Goal: Task Accomplishment & Management: Complete application form

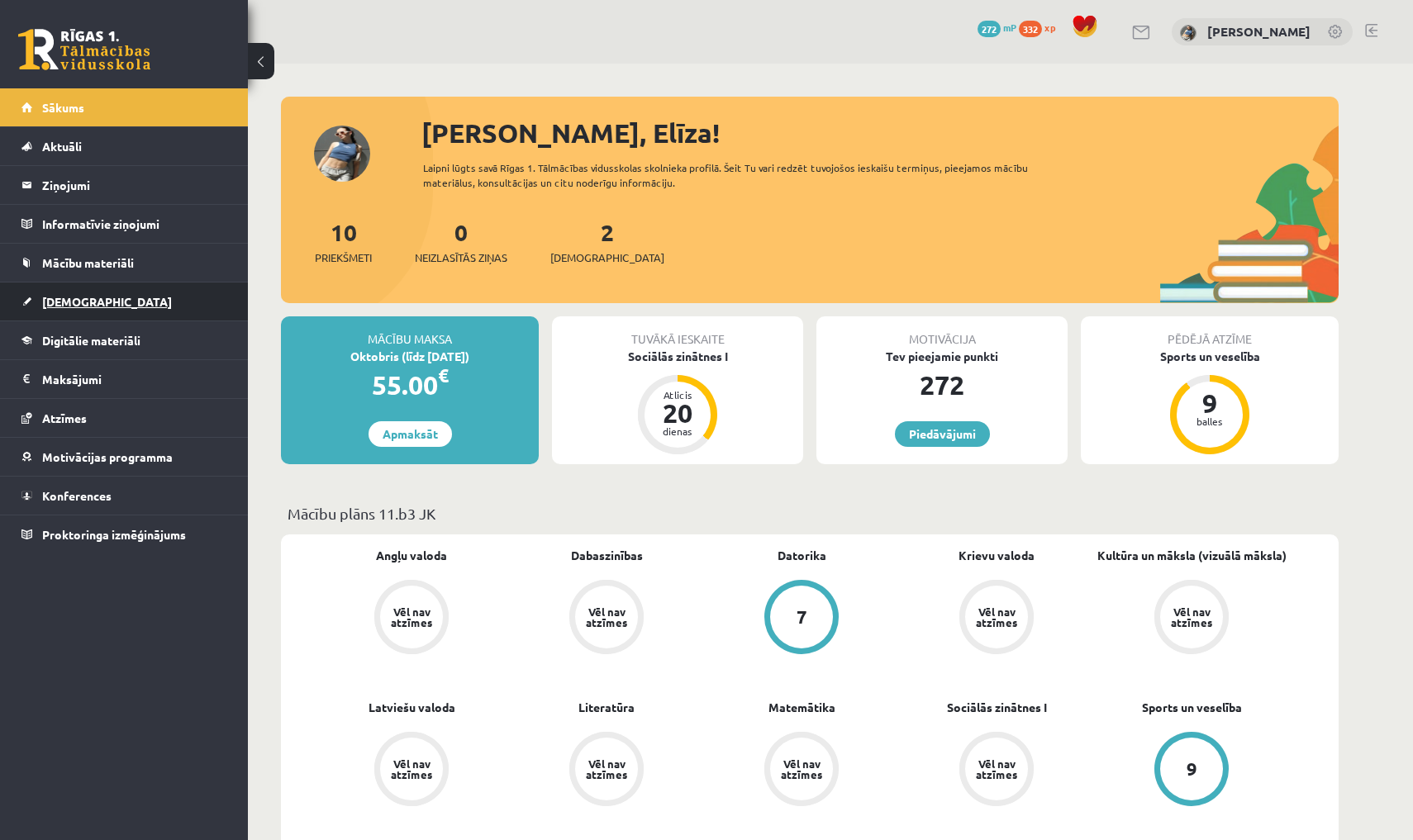
click at [204, 302] on link "[DEMOGRAPHIC_DATA]" at bounding box center [124, 301] width 205 height 38
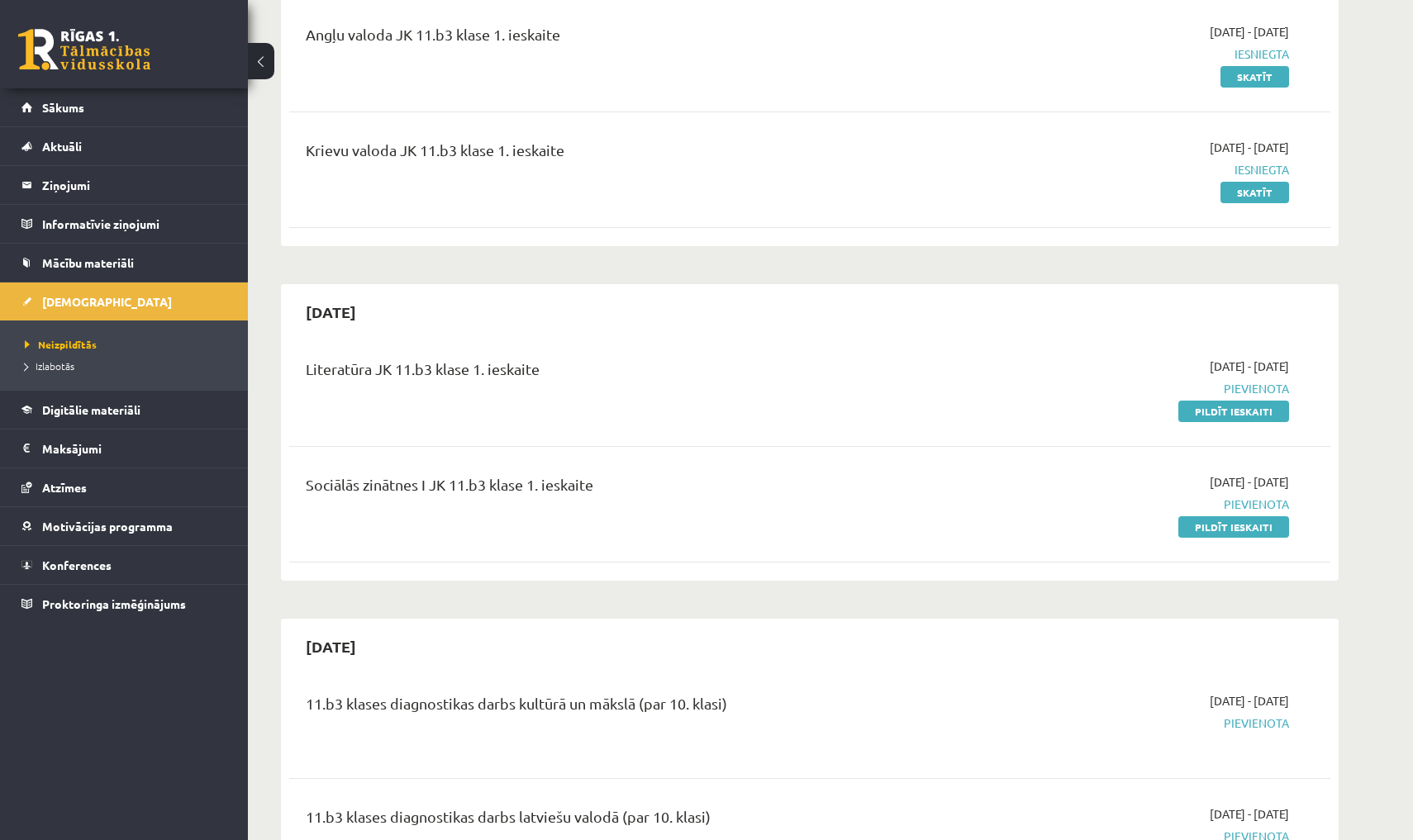
scroll to position [218, 0]
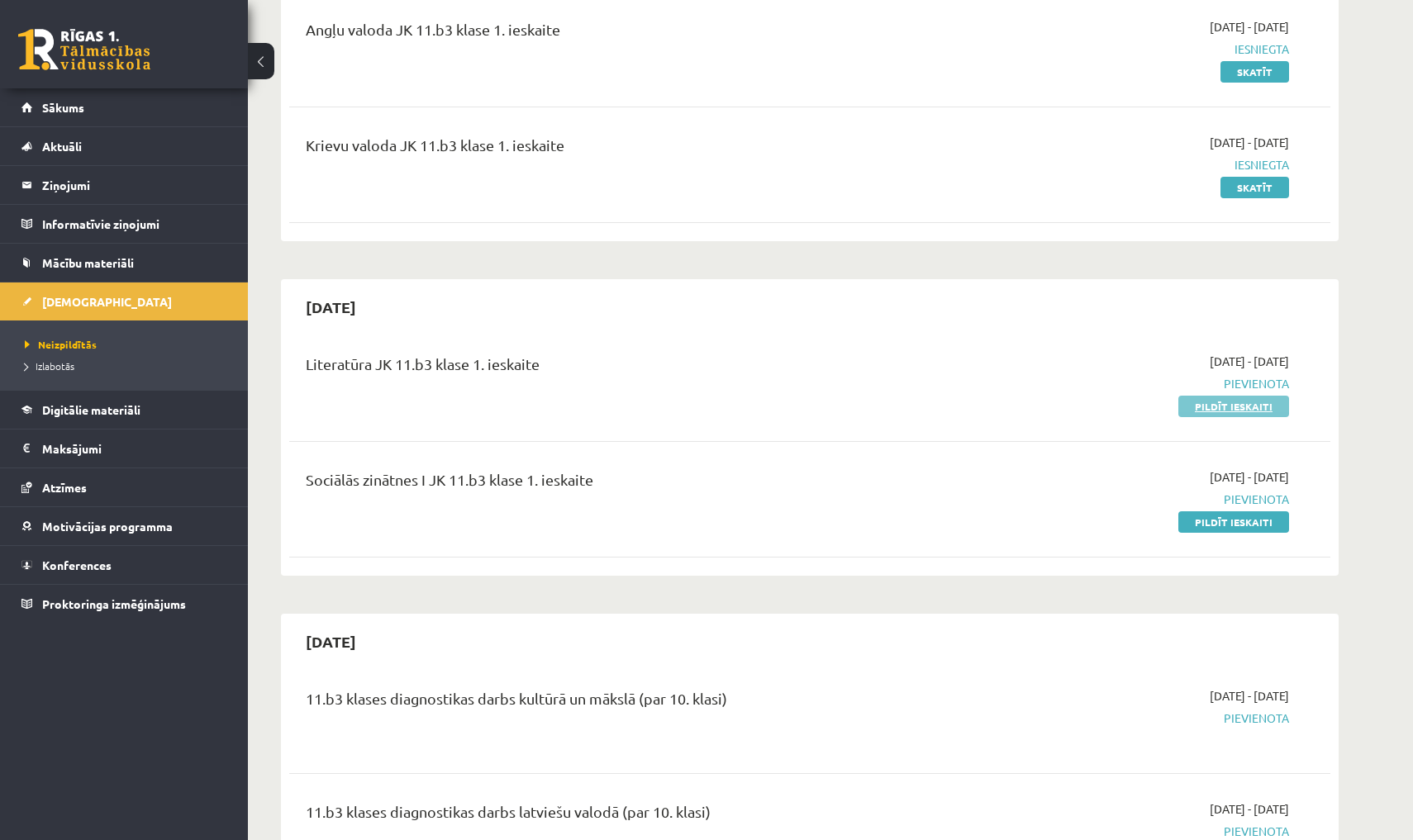
click at [1199, 405] on link "Pildīt ieskaiti" at bounding box center [1233, 406] width 111 height 21
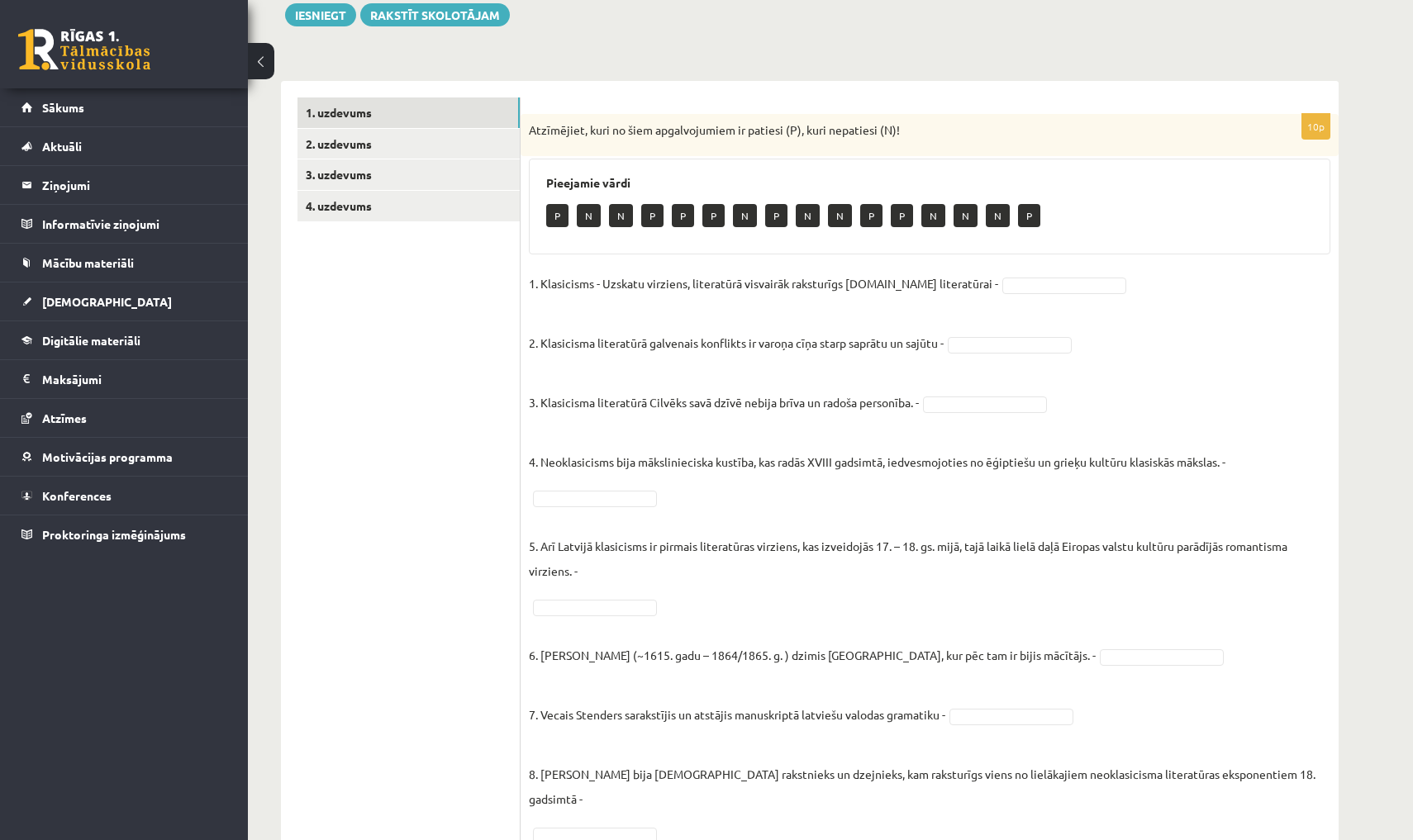
scroll to position [198, 0]
click at [490, 148] on link "2. uzdevums" at bounding box center [408, 144] width 222 height 31
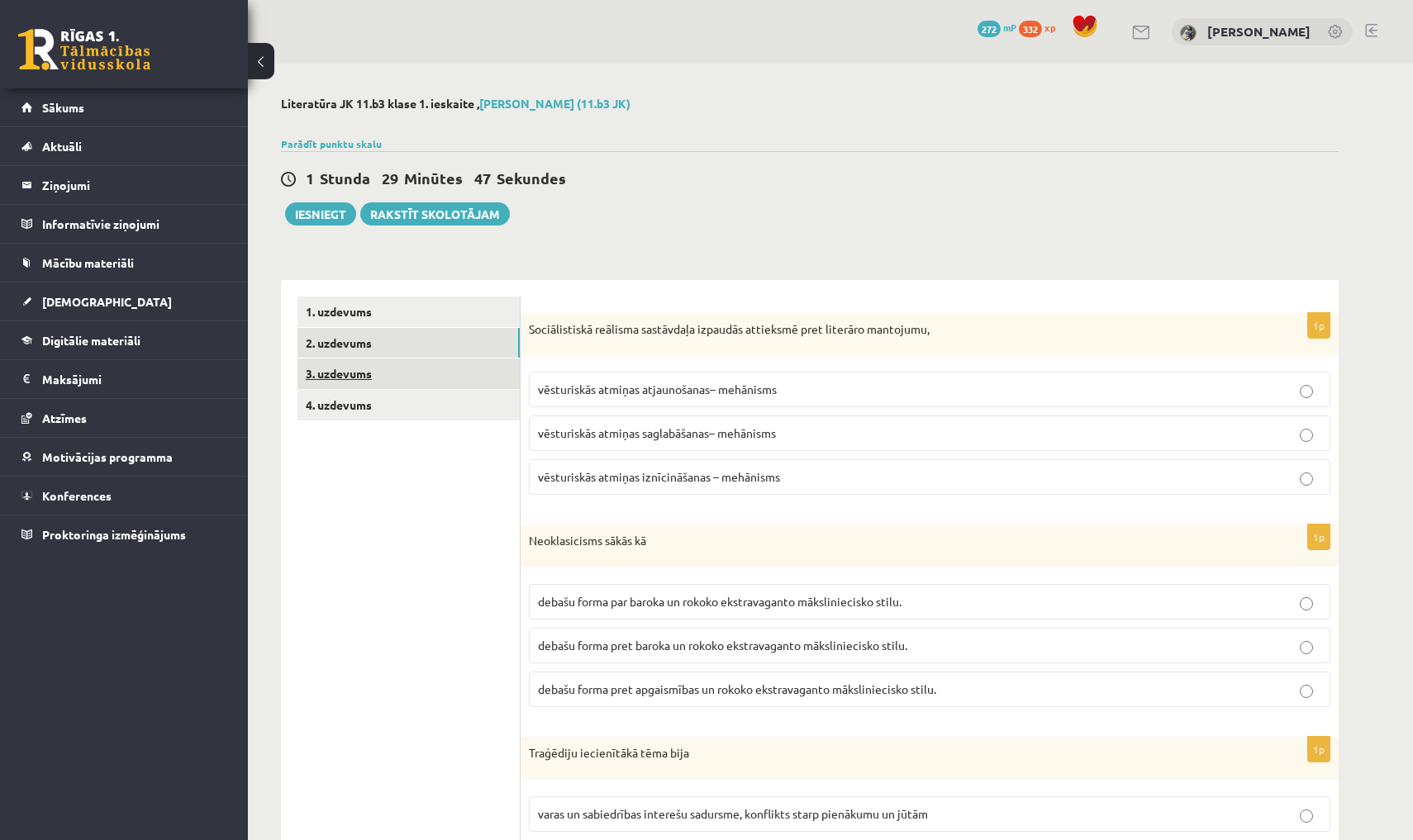
scroll to position [0, 0]
click at [430, 370] on link "3. uzdevums" at bounding box center [408, 374] width 222 height 31
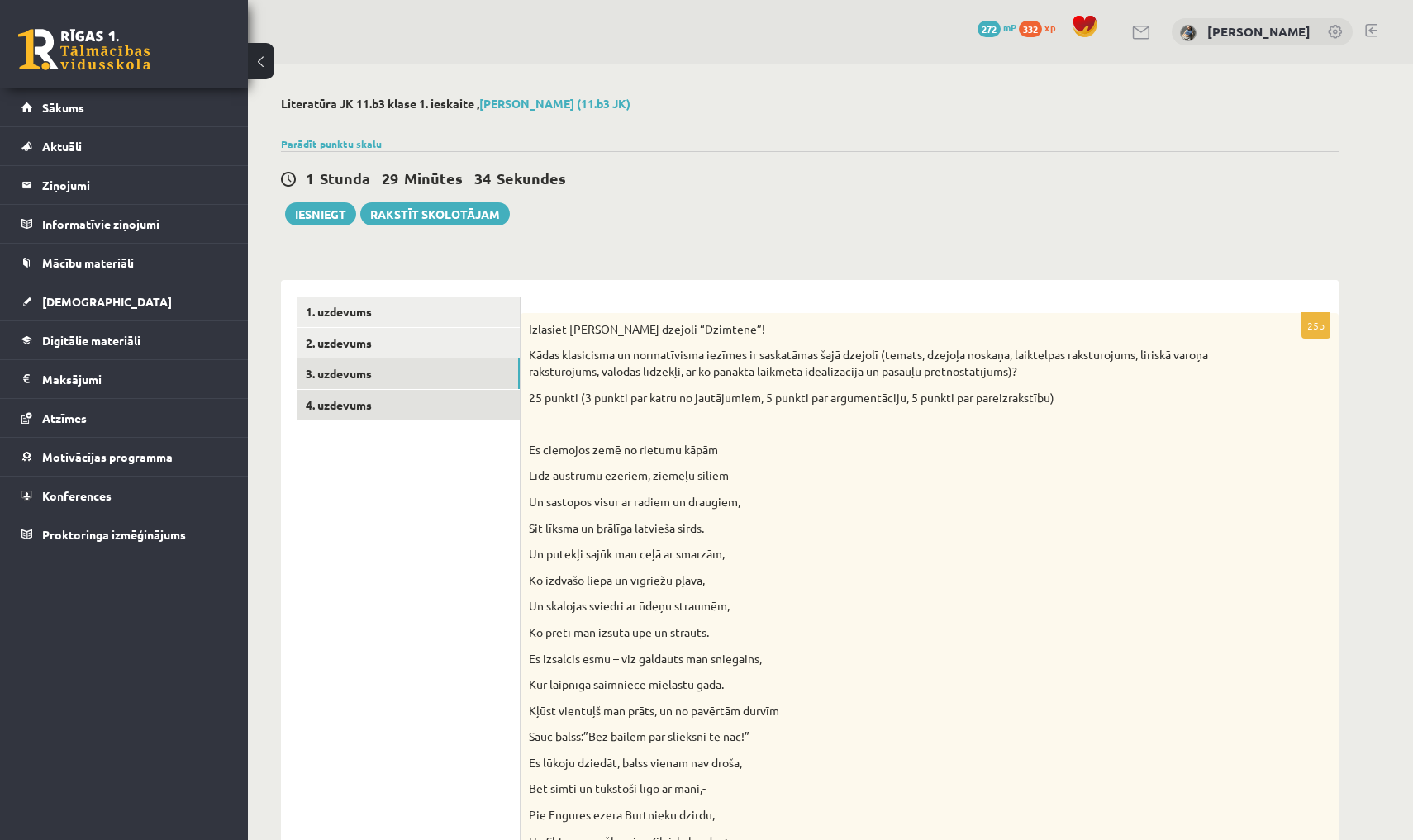
click at [502, 410] on link "4. uzdevums" at bounding box center [408, 405] width 222 height 31
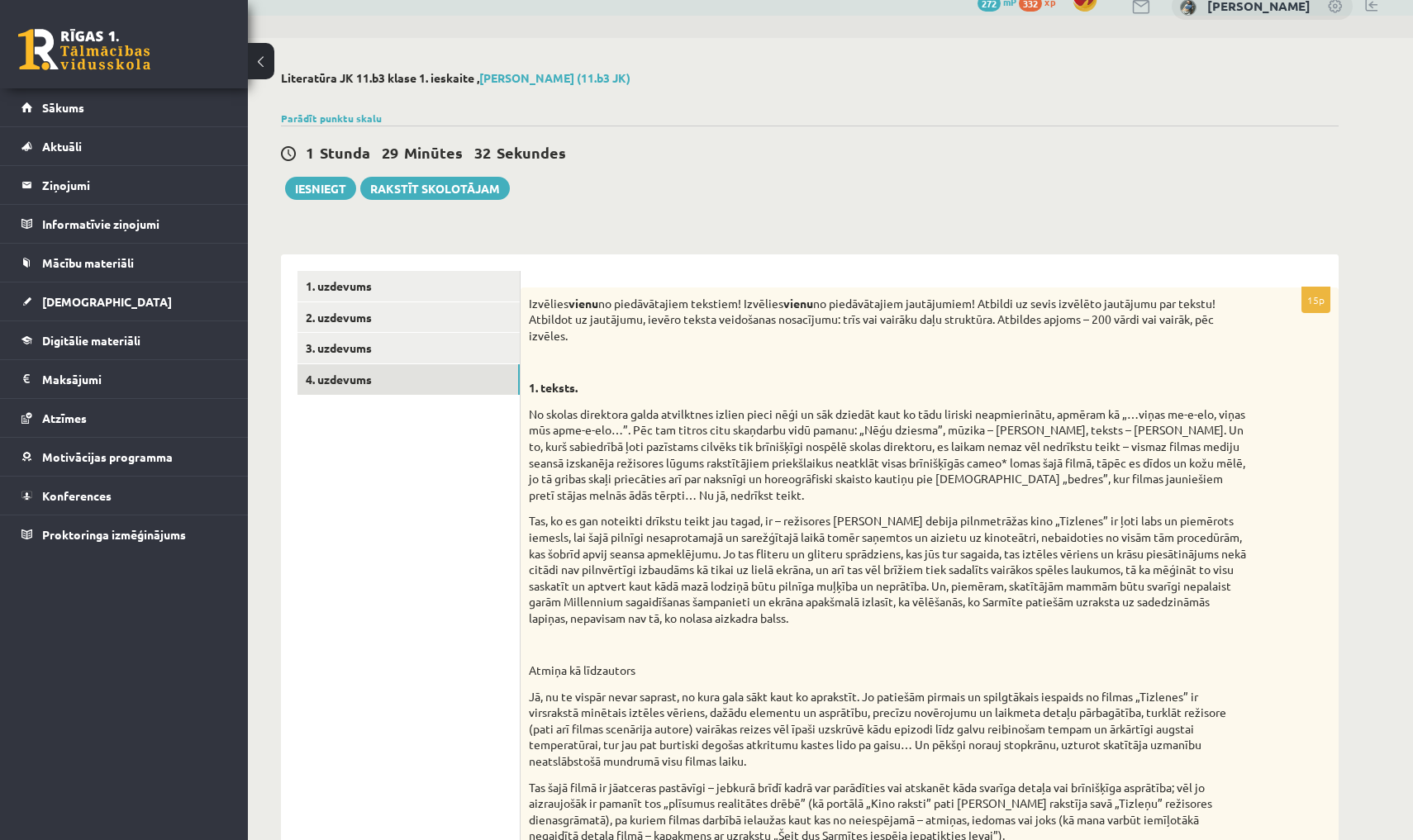
scroll to position [27, 0]
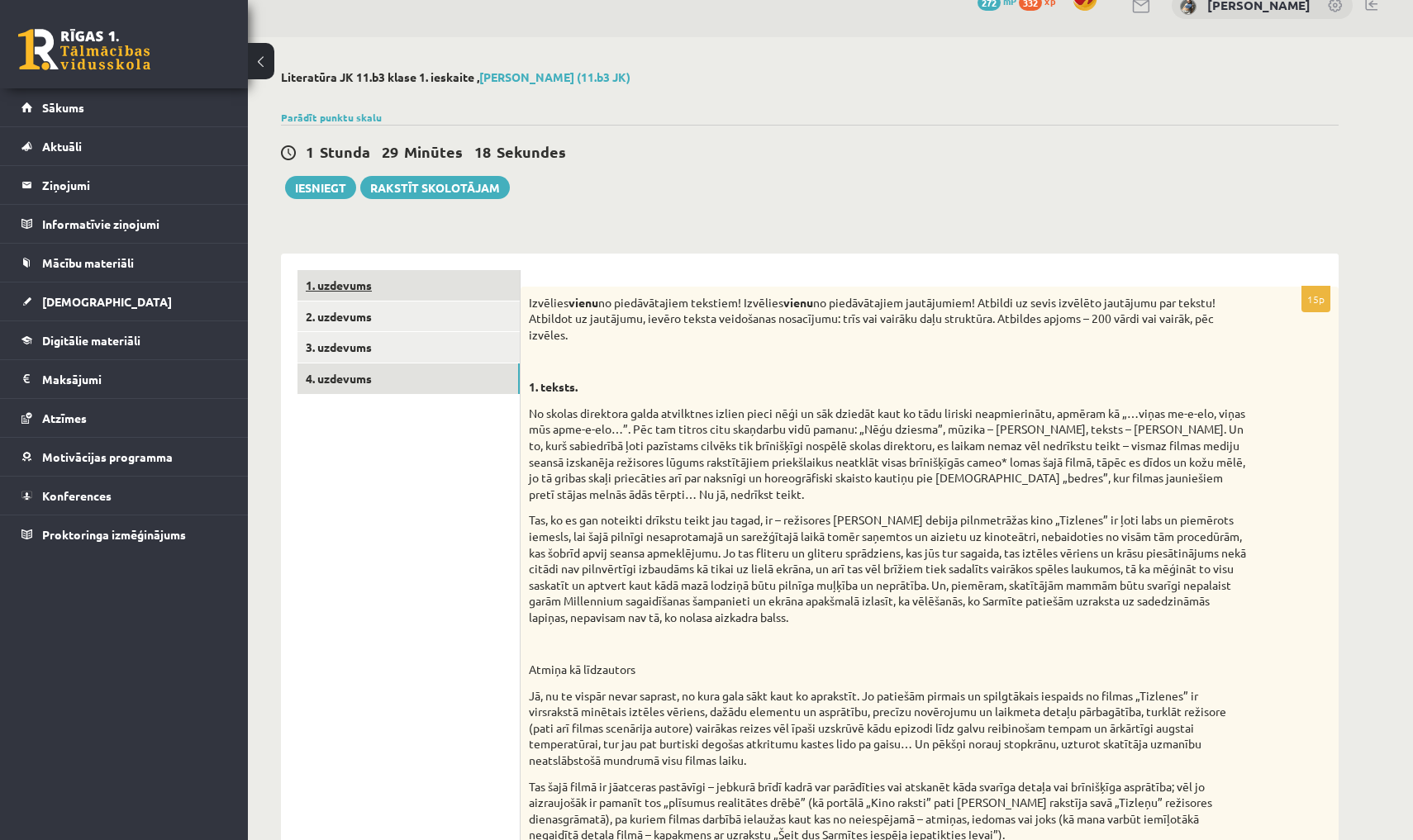
click at [382, 278] on link "1. uzdevums" at bounding box center [408, 285] width 222 height 31
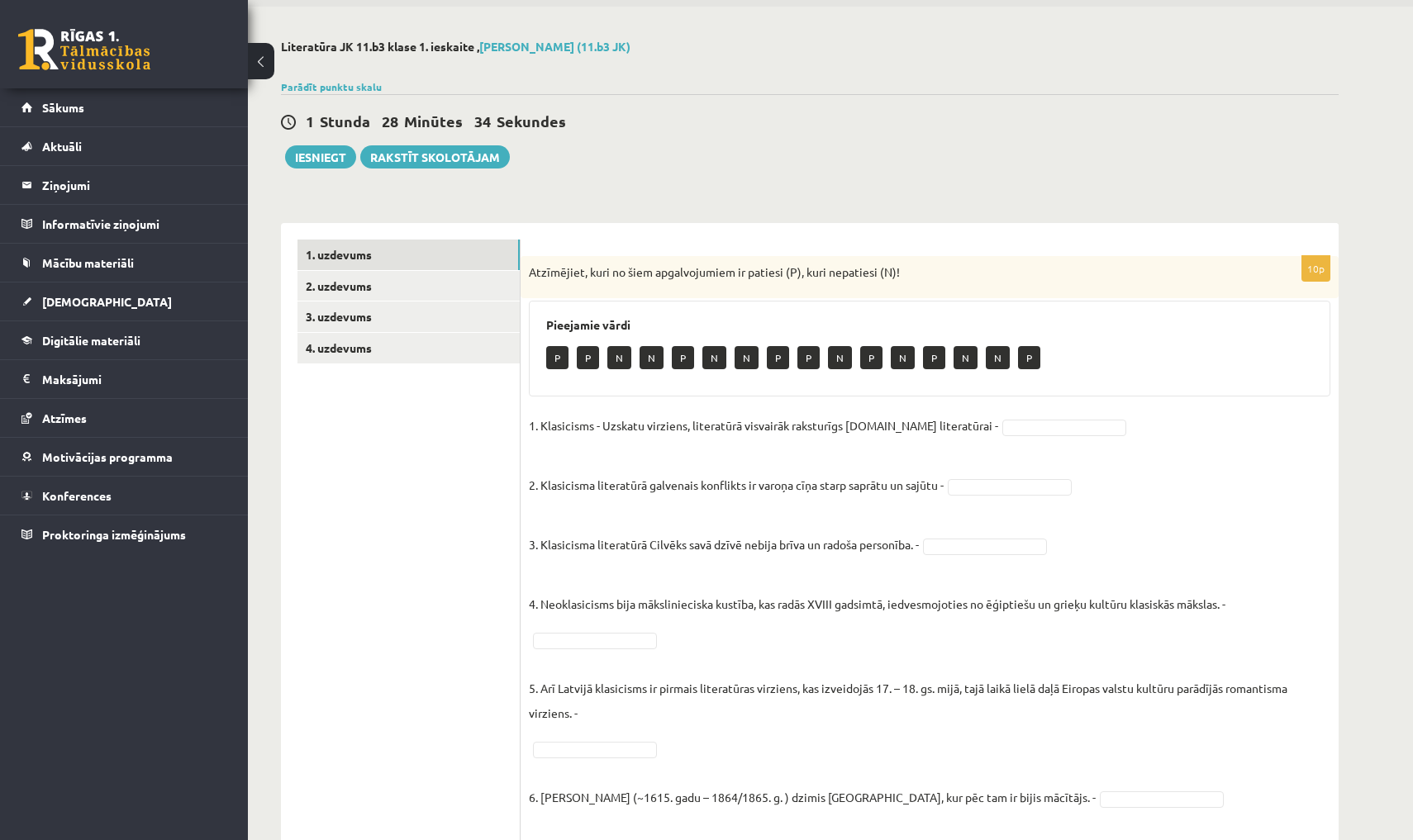
scroll to position [57, 0]
click at [359, 85] on link "Parādīt punktu skalu" at bounding box center [331, 87] width 101 height 13
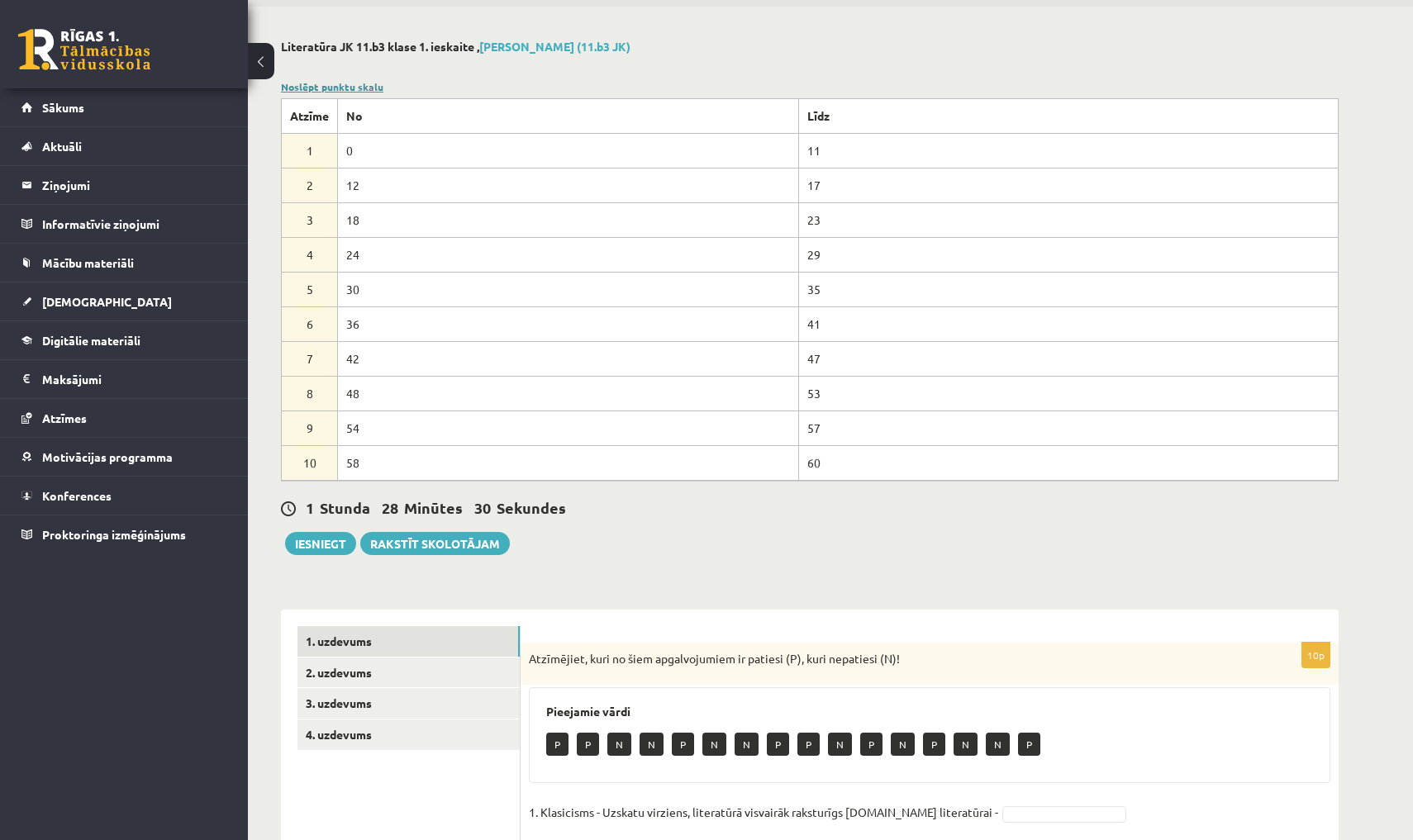
click at [359, 85] on link "Noslēpt punktu skalu" at bounding box center [332, 87] width 103 height 13
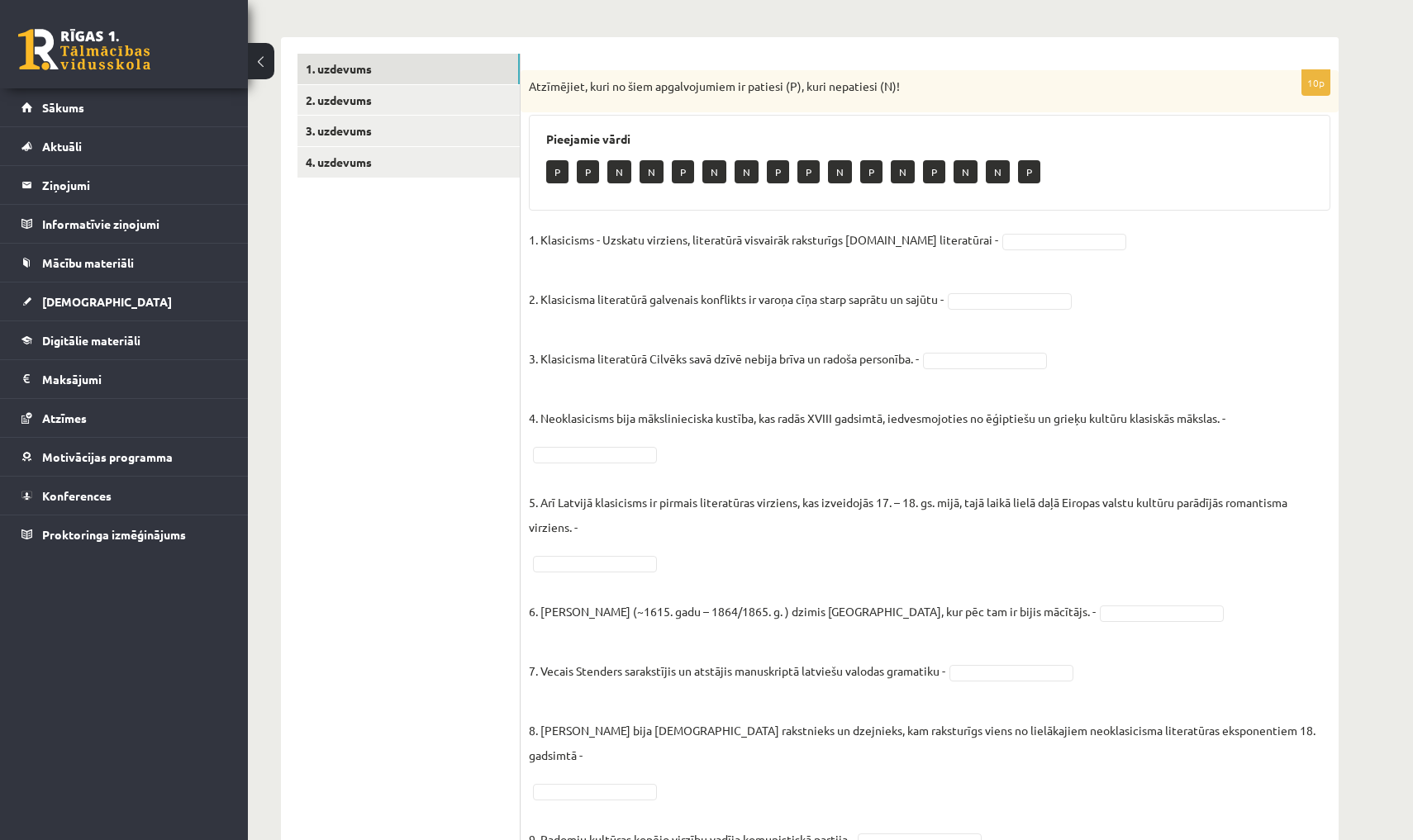
scroll to position [241, 0]
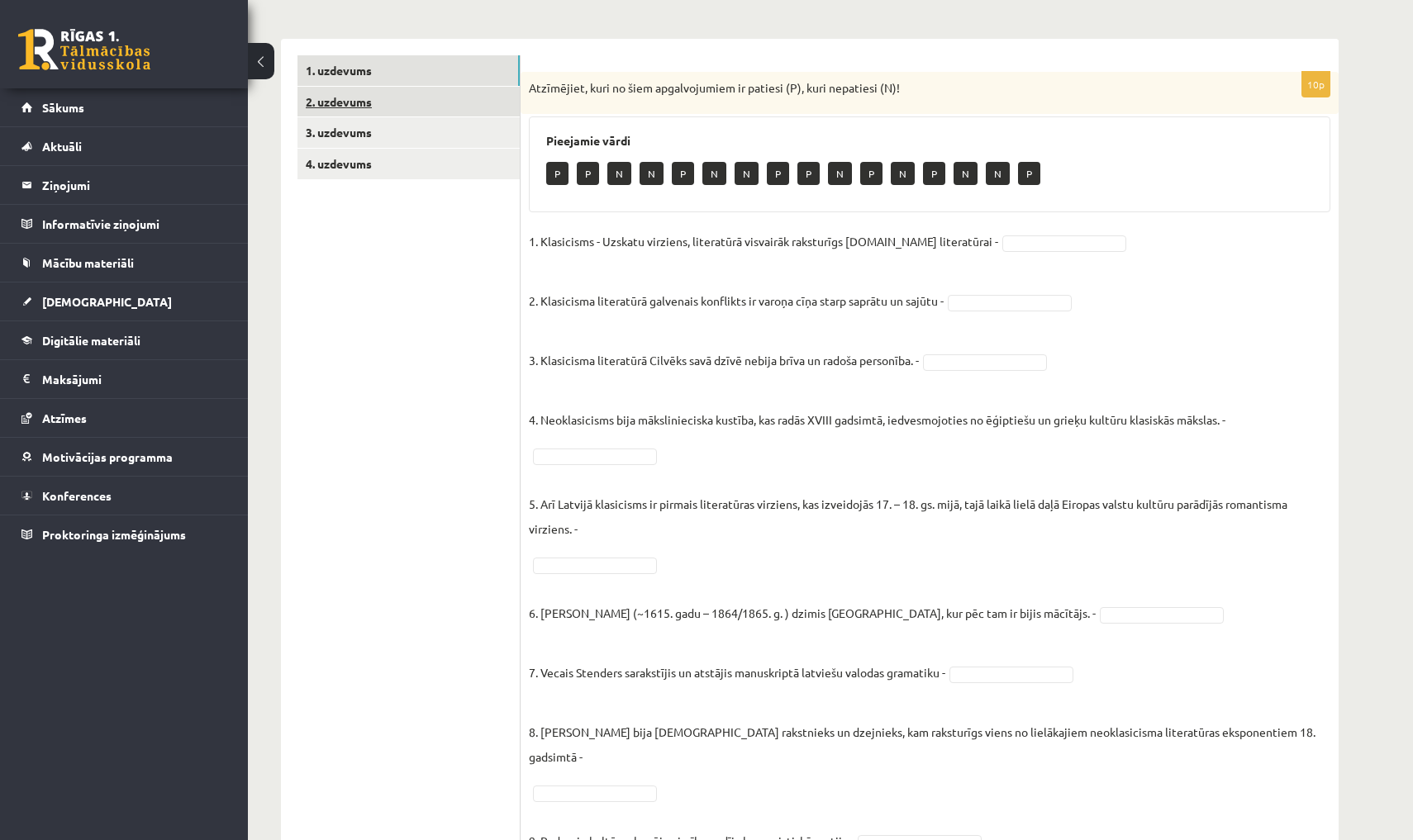
click at [483, 92] on link "2. uzdevums" at bounding box center [408, 102] width 222 height 31
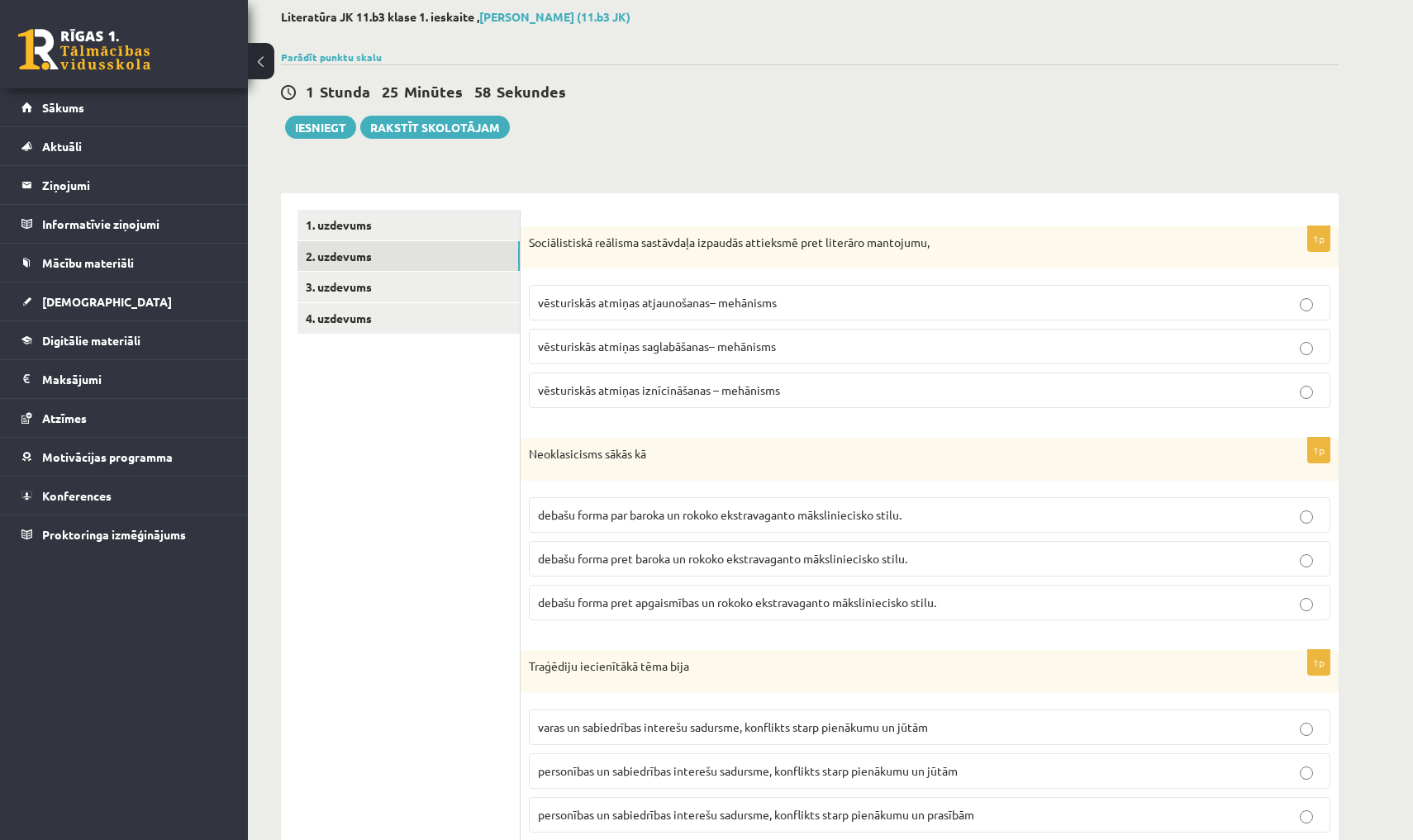
scroll to position [89, 0]
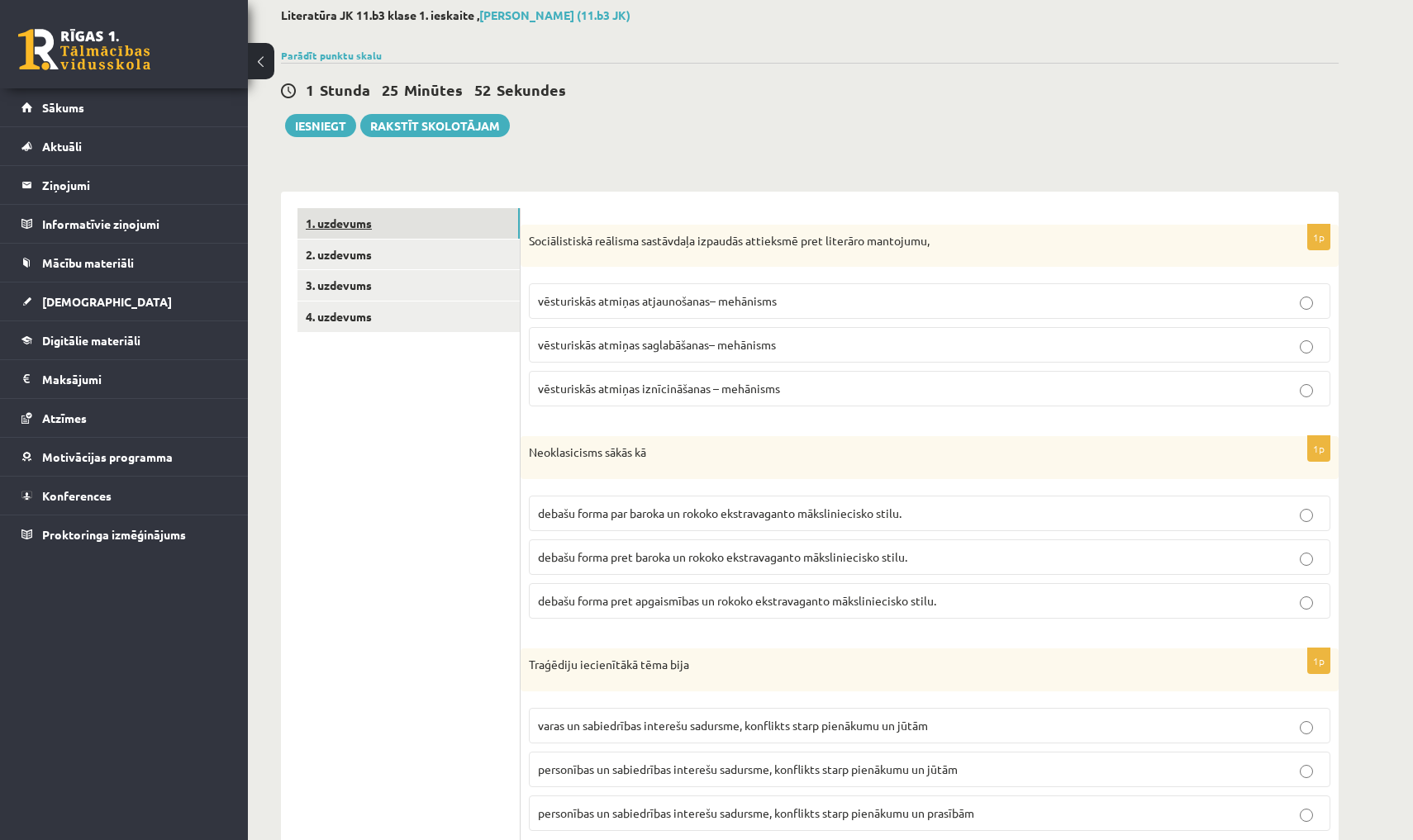
click at [405, 229] on link "1. uzdevums" at bounding box center [408, 223] width 222 height 31
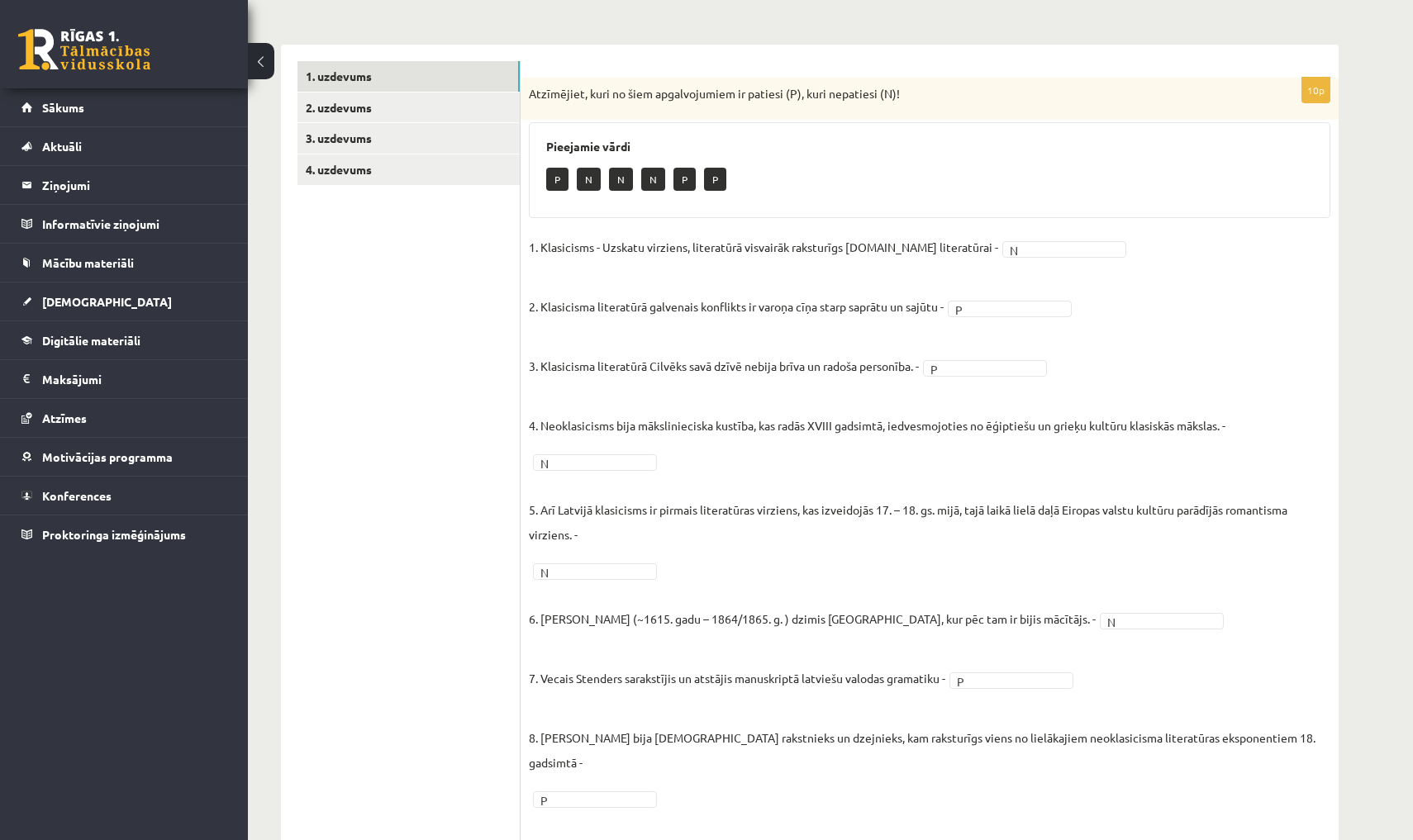
scroll to position [225, 0]
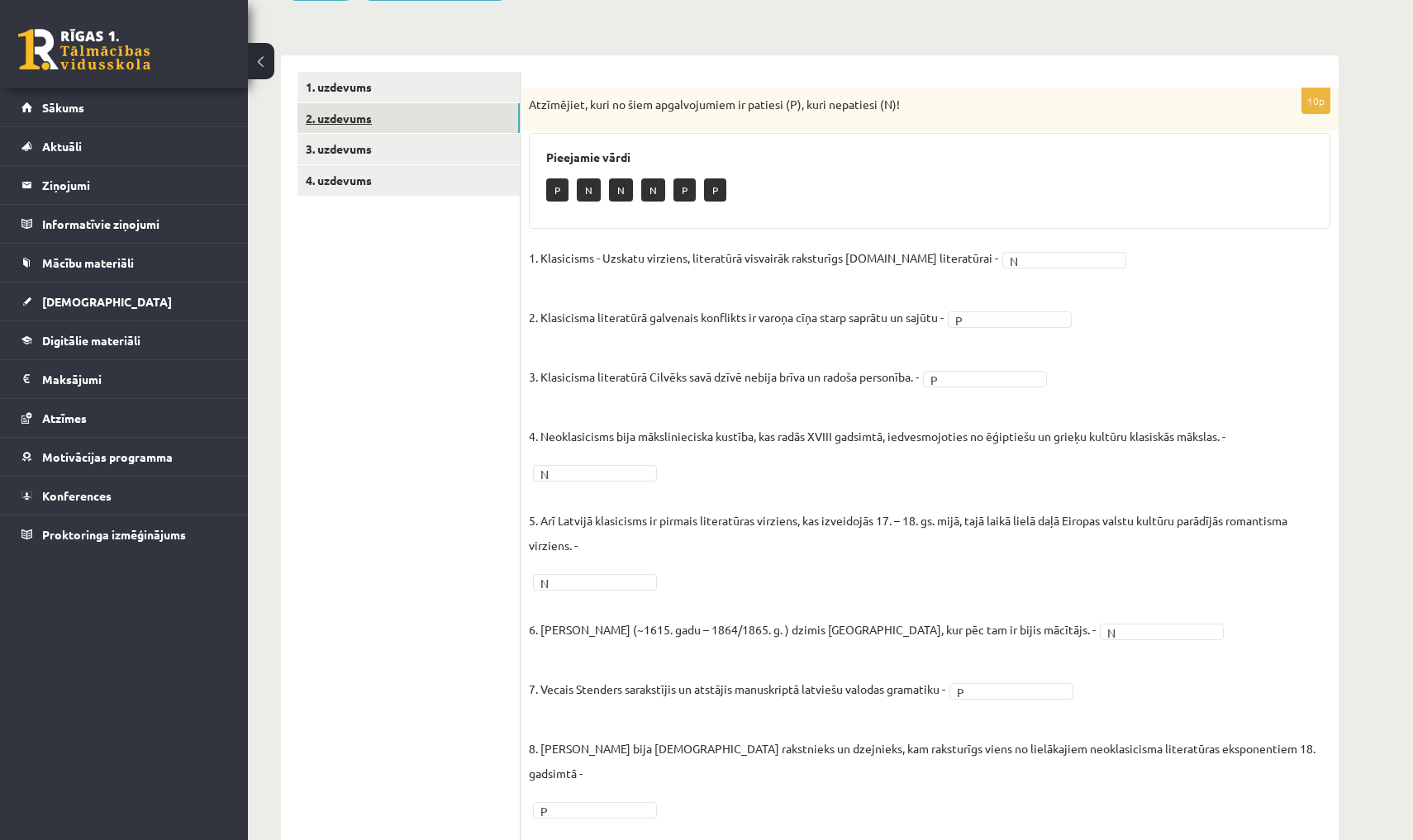
click at [437, 123] on link "2. uzdevums" at bounding box center [408, 118] width 222 height 31
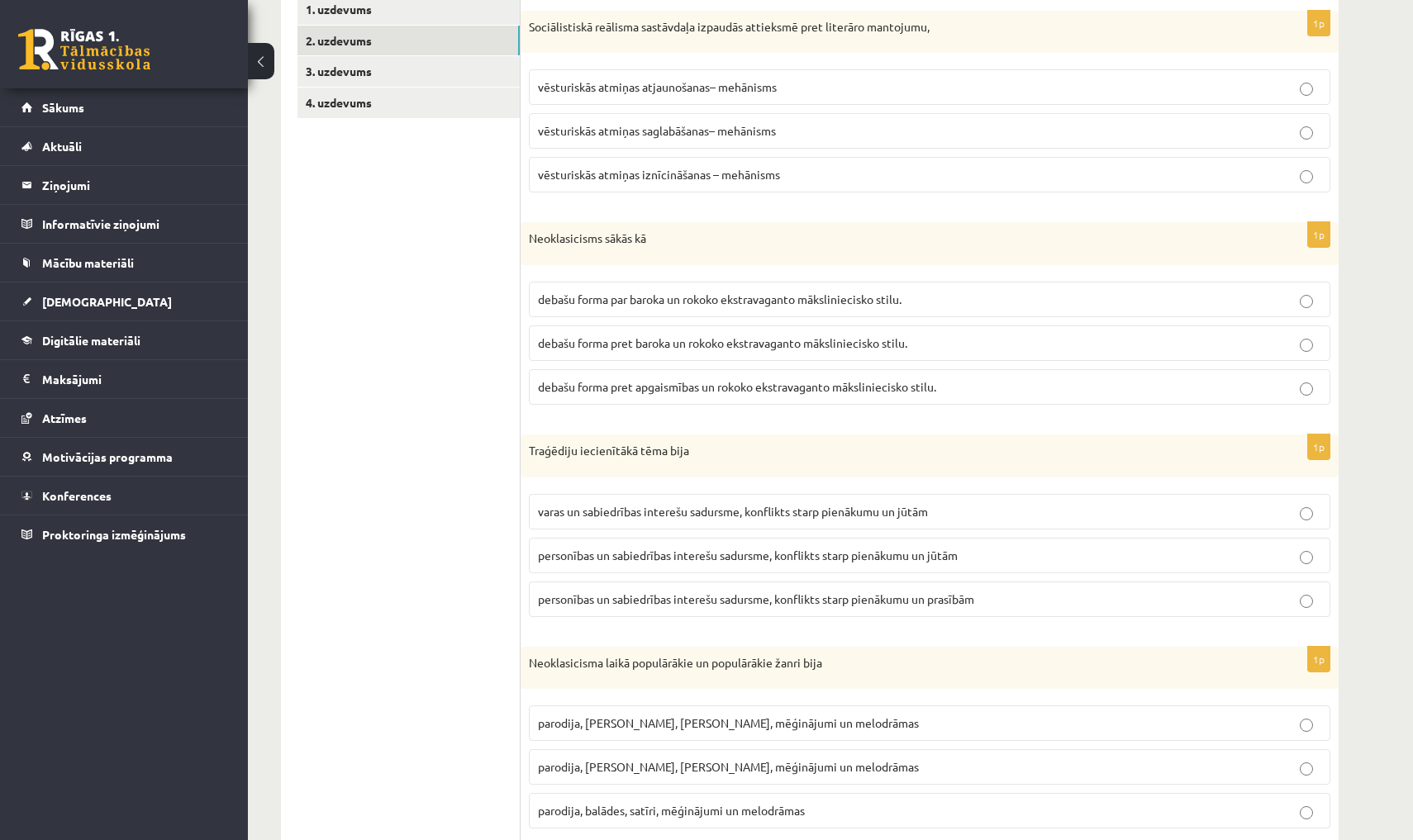
scroll to position [303, 0]
click at [652, 84] on span "vēsturiskās atmiņas atjaunošanas– mehānisms" at bounding box center [657, 87] width 239 height 15
click at [611, 350] on p "debašu forma pret baroka un rokoko ekstravaganto māksliniecisko stilu." at bounding box center [929, 343] width 784 height 18
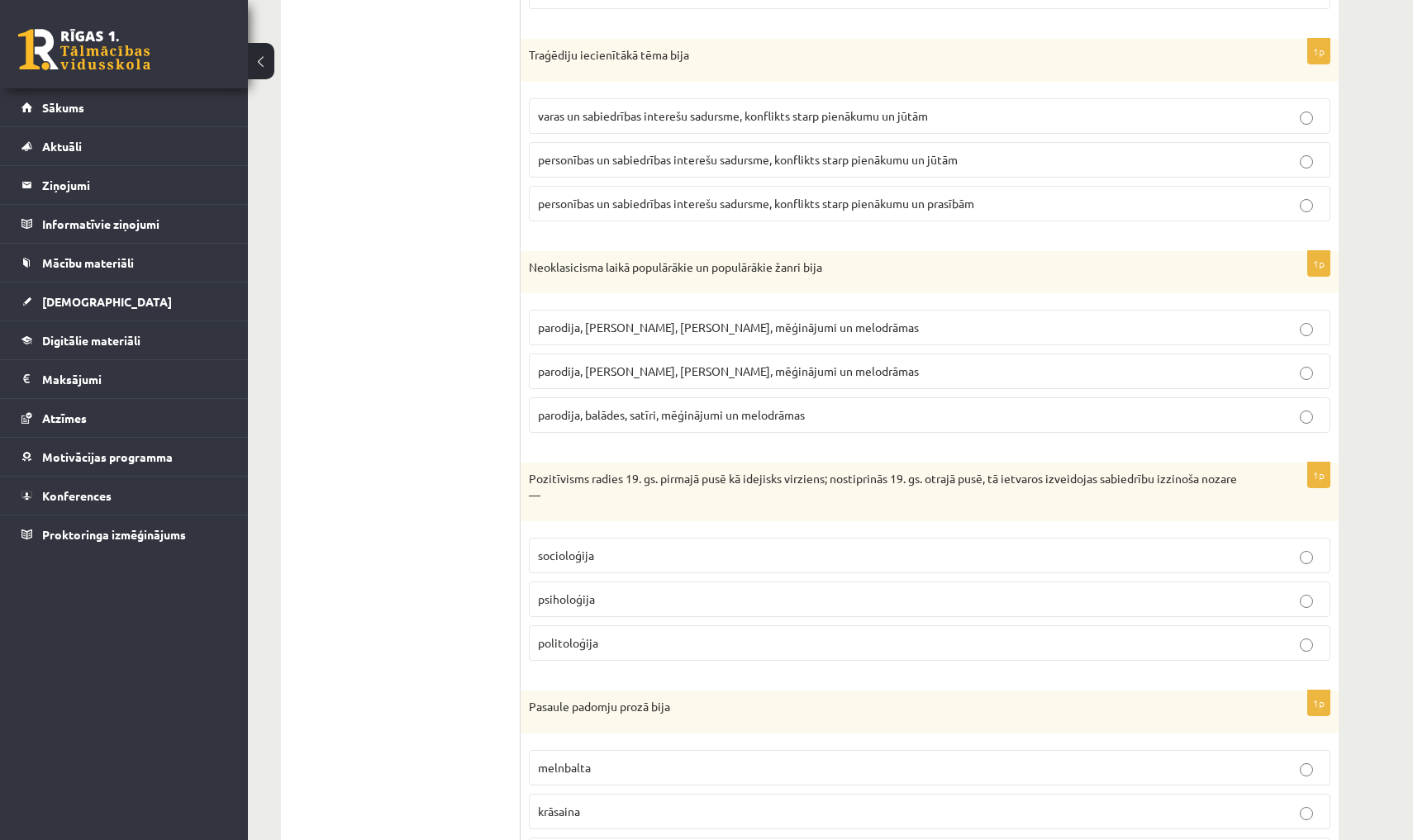
scroll to position [700, 0]
click at [746, 156] on span "personības un sabiedrības interešu sadursme, konflikts starp pienākumu un jūtām" at bounding box center [748, 157] width 420 height 15
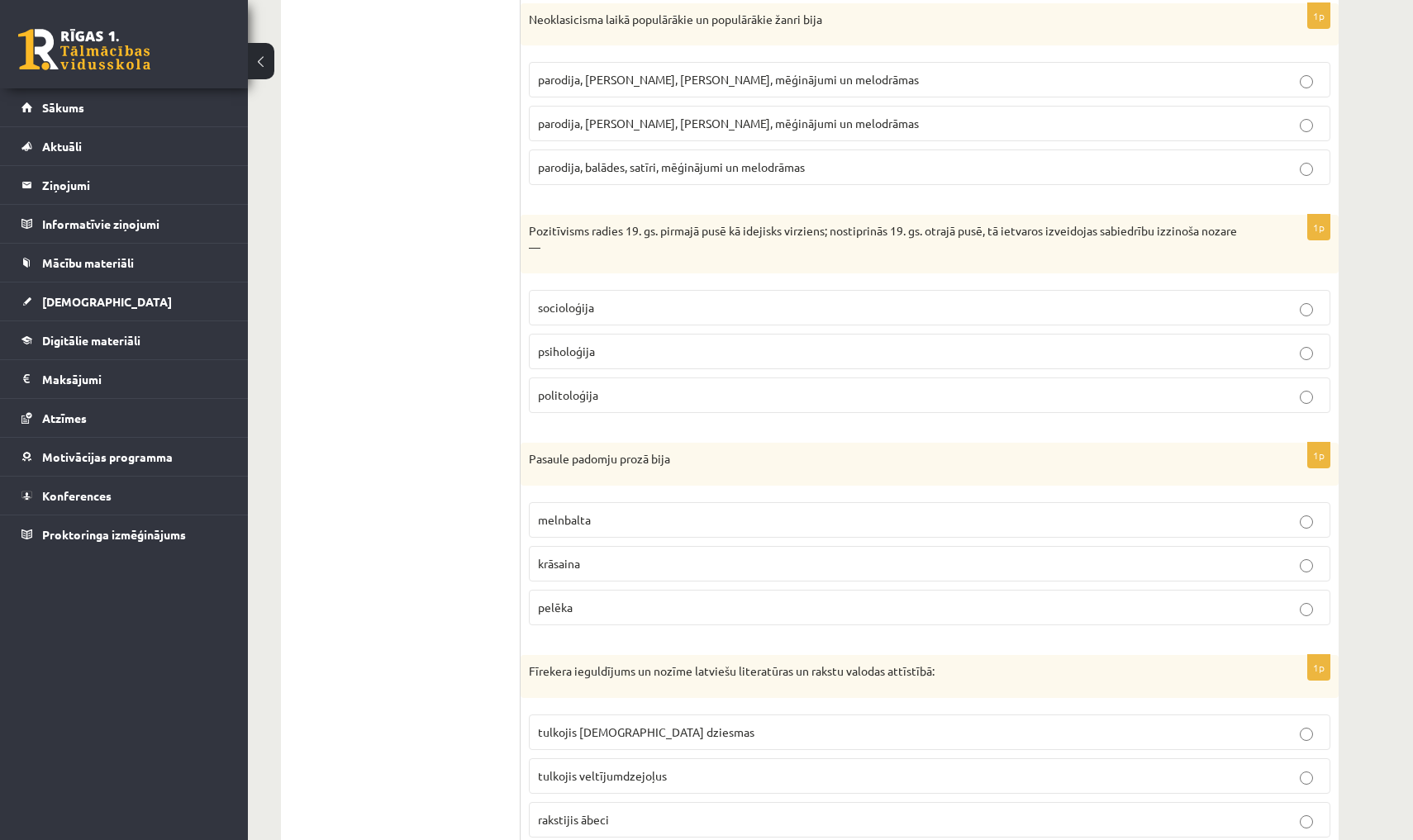
scroll to position [945, 0]
click at [744, 131] on label "parodija, [PERSON_NAME], [PERSON_NAME], mēģinājumi un melodrāmas" at bounding box center [930, 124] width 801 height 35
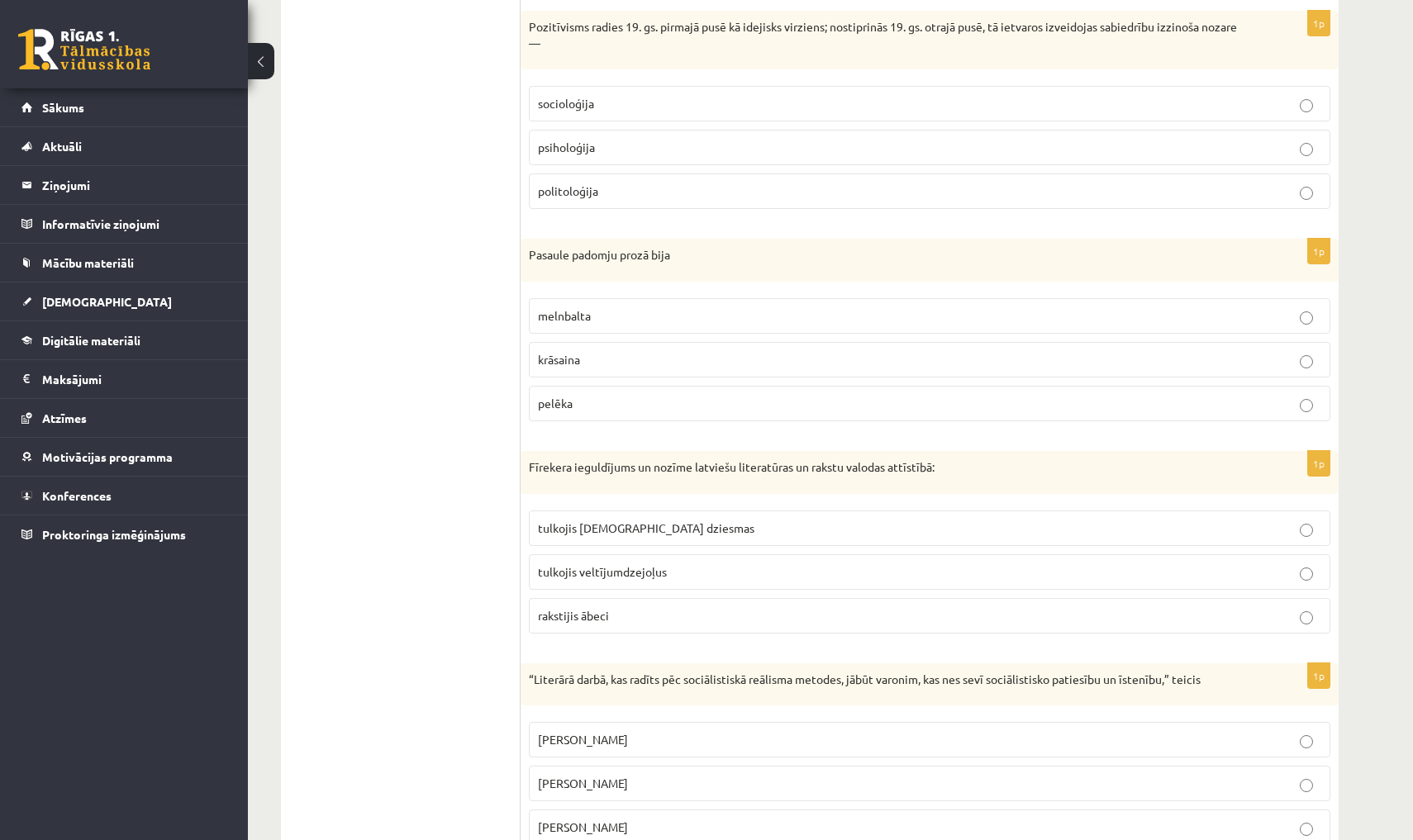
scroll to position [1151, 0]
click at [706, 104] on p "socioloģija" at bounding box center [929, 103] width 784 height 18
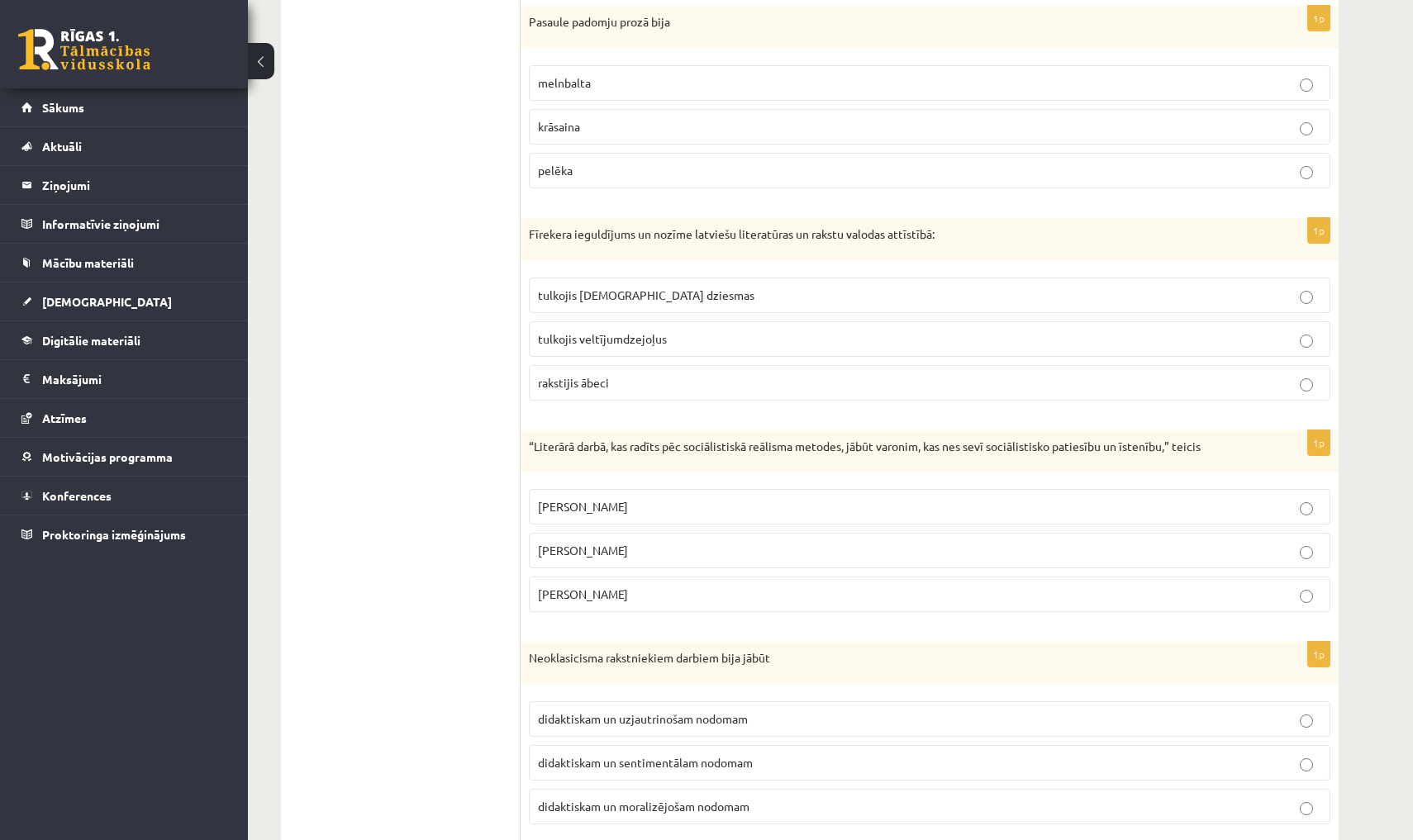
scroll to position [1384, 0]
click at [668, 161] on p "pelēka" at bounding box center [929, 169] width 784 height 18
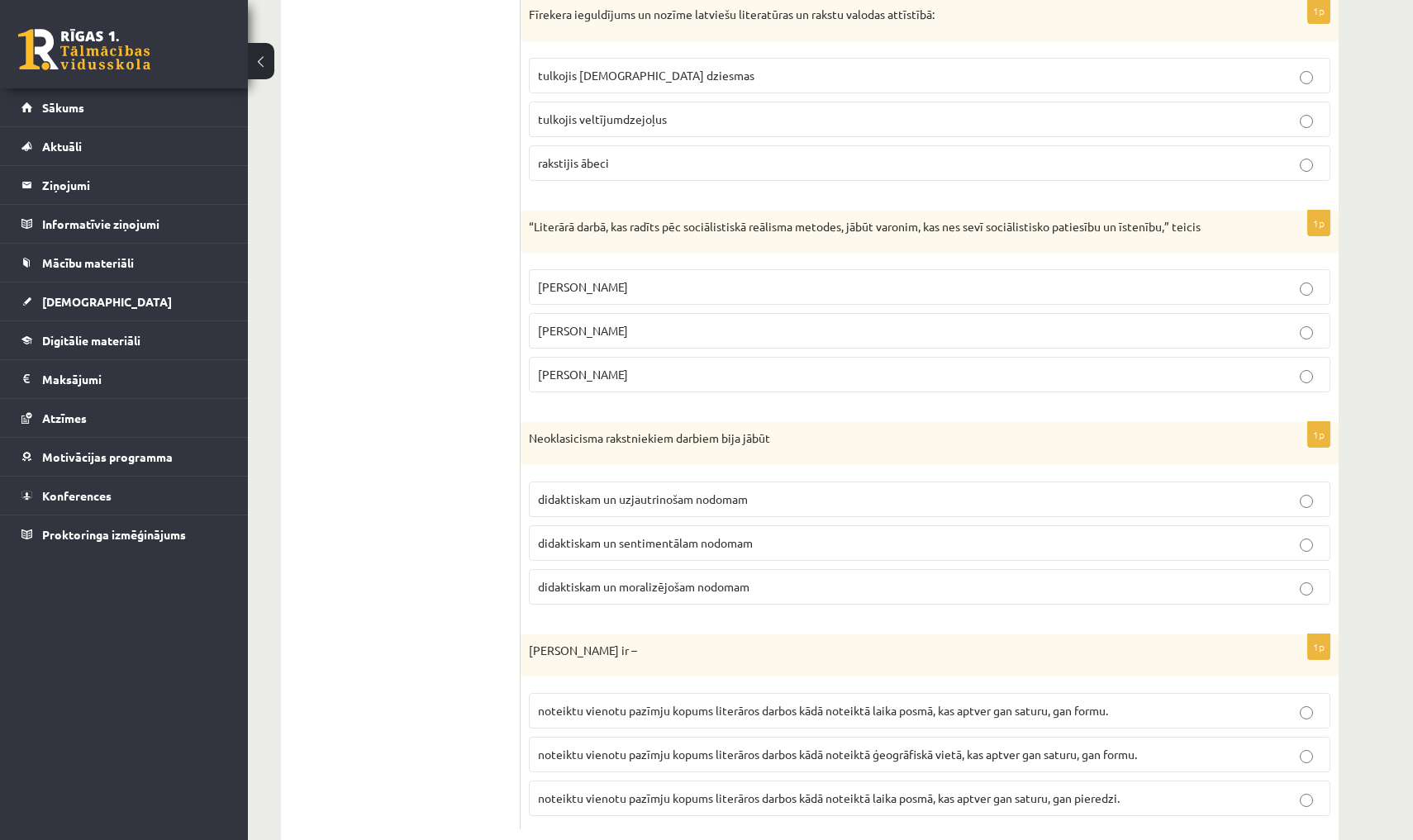
scroll to position [1604, 0]
click at [607, 154] on span "rakstijis ābeci" at bounding box center [573, 161] width 71 height 15
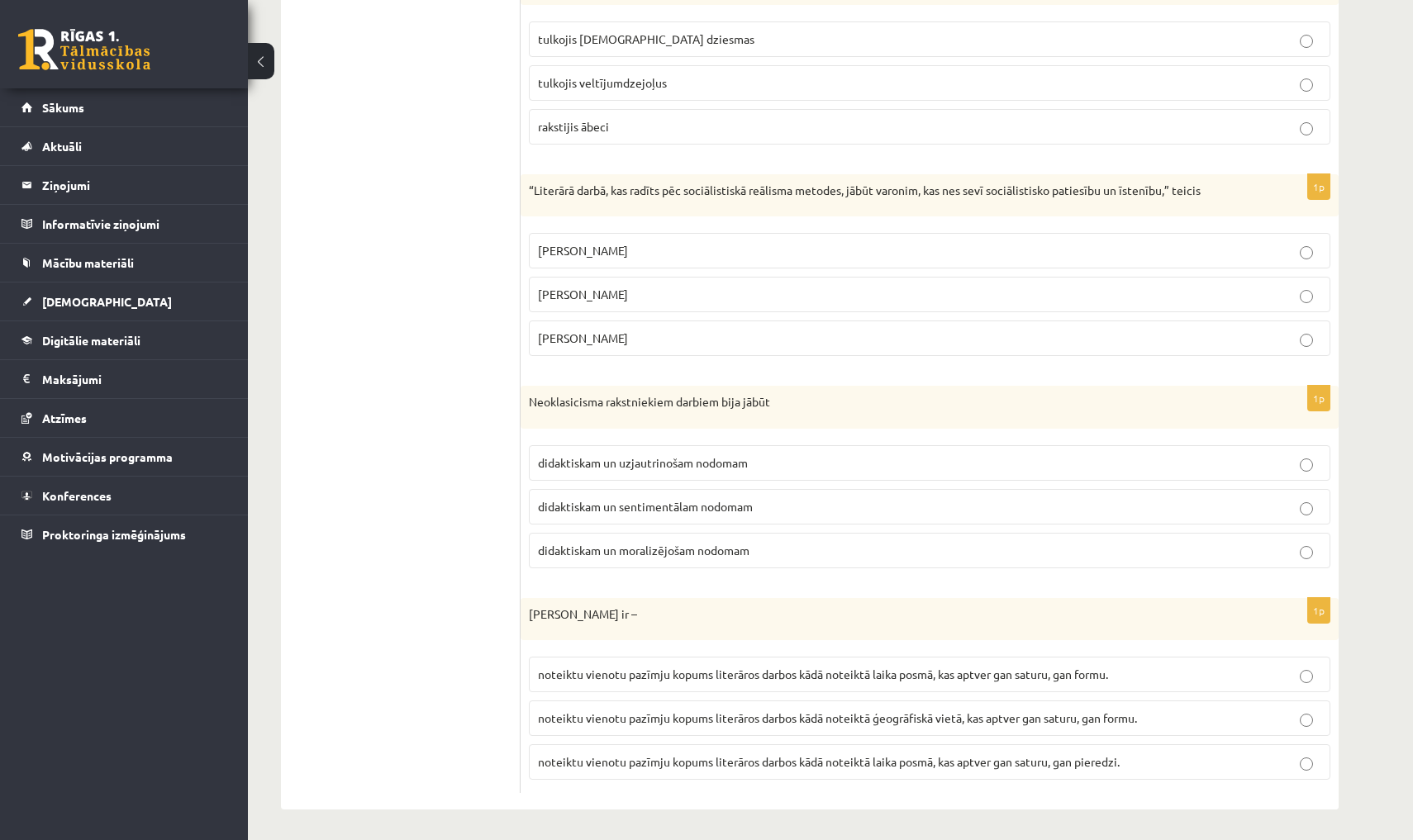
scroll to position [1637, 0]
click at [645, 281] on label "[PERSON_NAME]" at bounding box center [930, 296] width 801 height 35
click at [776, 553] on p "didaktiskam un moralizējošam nodomam" at bounding box center [929, 552] width 784 height 18
click at [831, 756] on span "noteiktu vienotu pazīmju kopums literāros darbos kādā noteiktā laika posmā, kas…" at bounding box center [828, 763] width 582 height 15
click at [796, 668] on span "noteiktu vienotu pazīmju kopums literāros darbos kādā noteiktā laika posmā, kas…" at bounding box center [823, 675] width 570 height 15
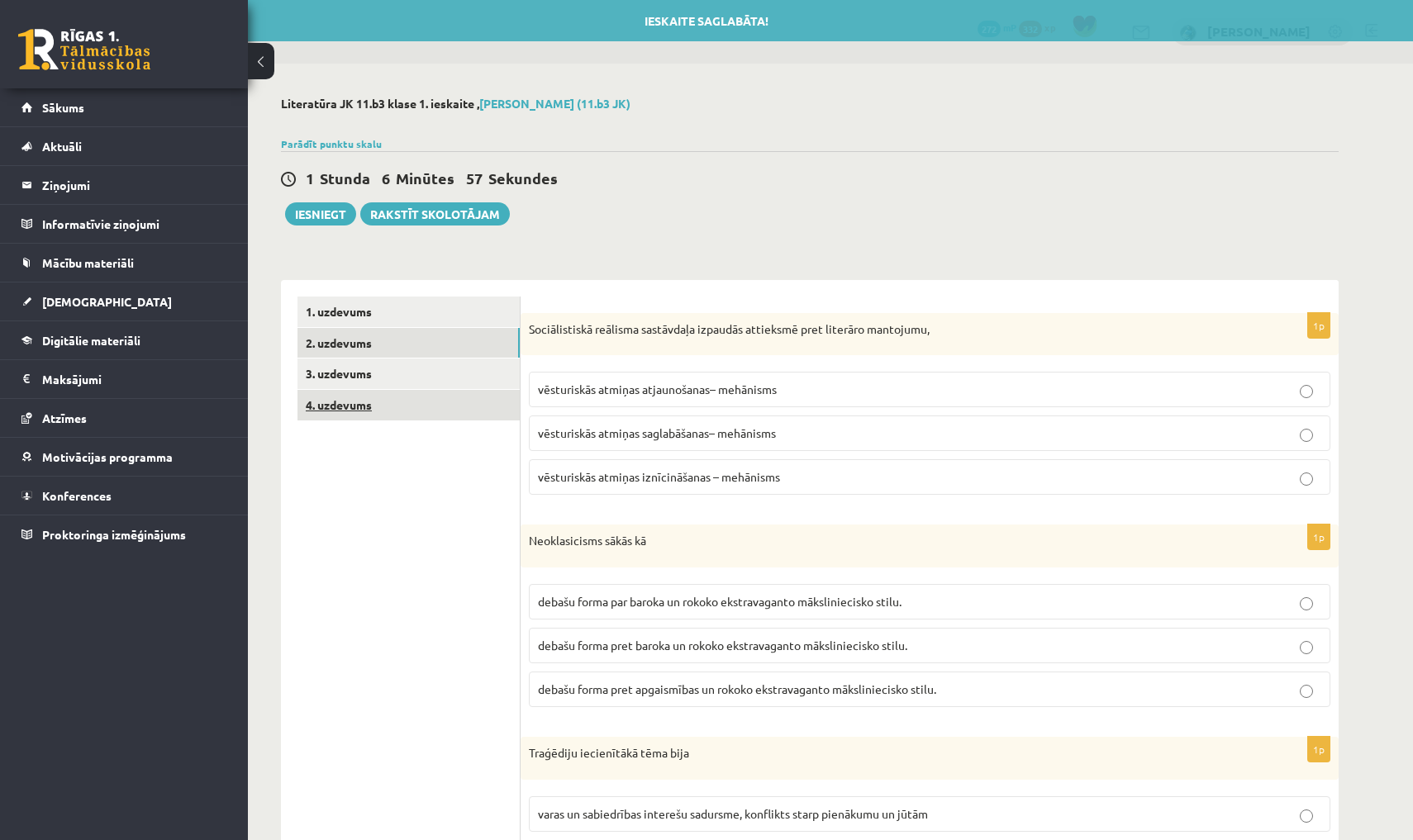
scroll to position [0, 0]
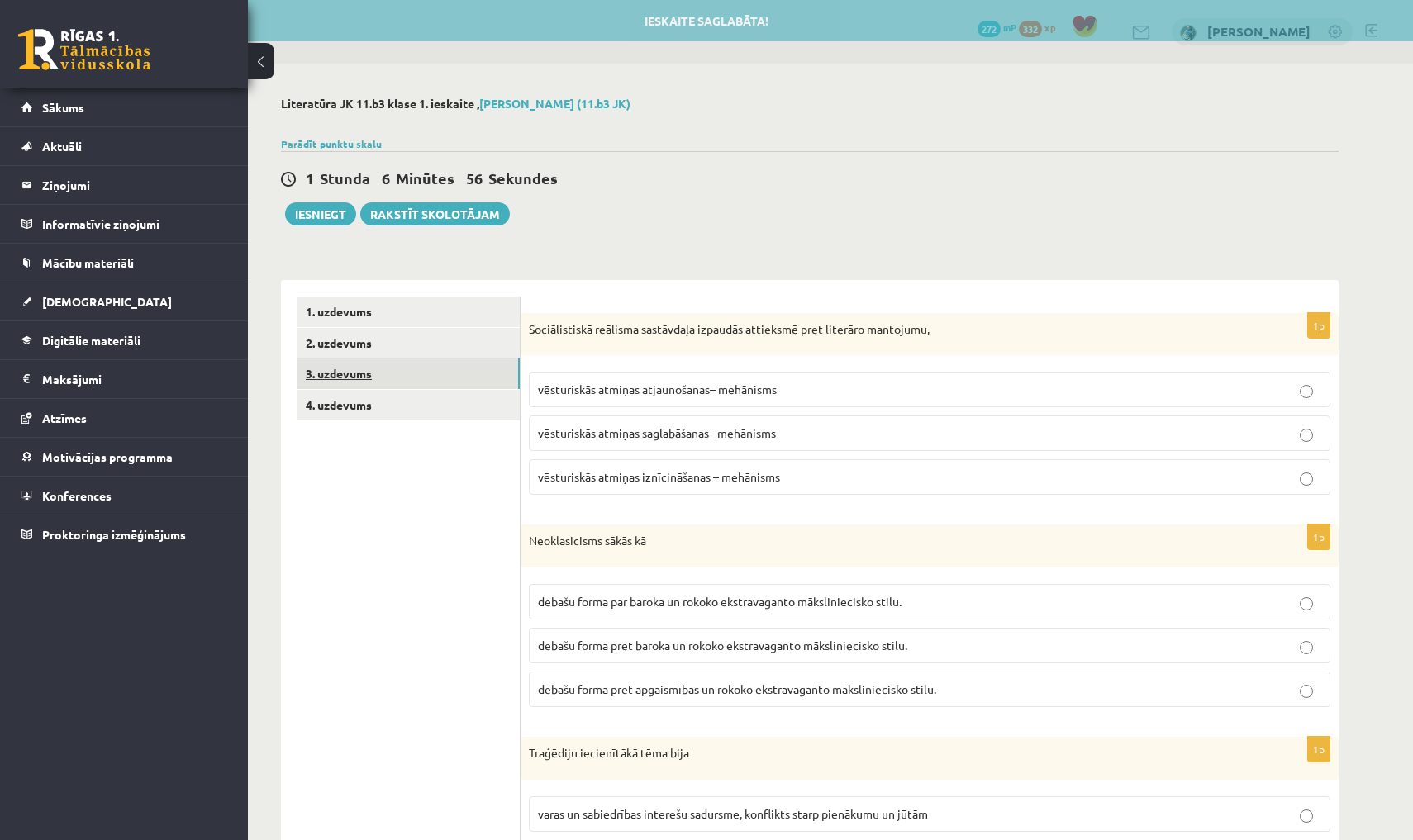
click at [386, 377] on link "3. uzdevums" at bounding box center [408, 374] width 222 height 31
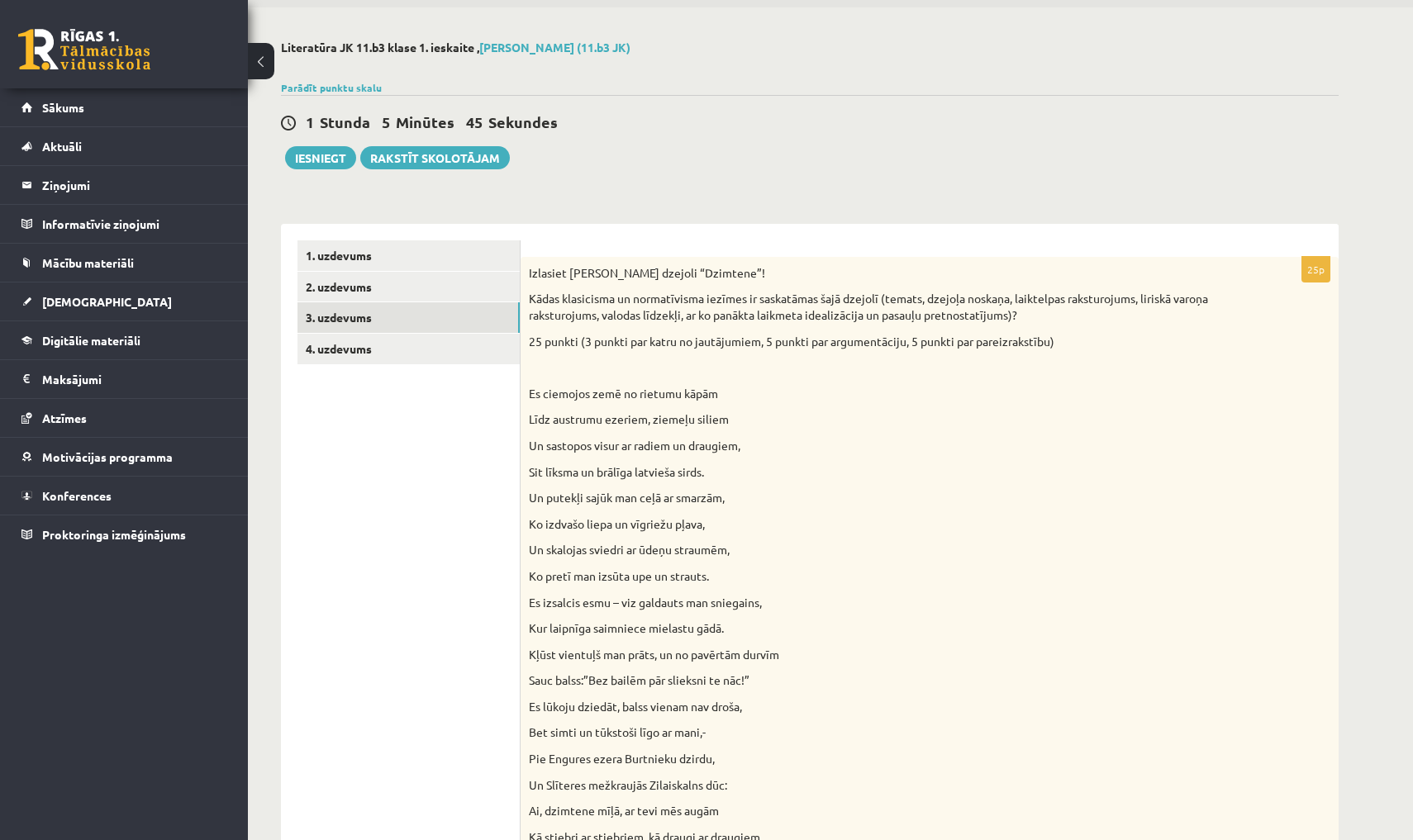
scroll to position [57, 0]
click at [401, 351] on link "4. uzdevums" at bounding box center [408, 348] width 222 height 31
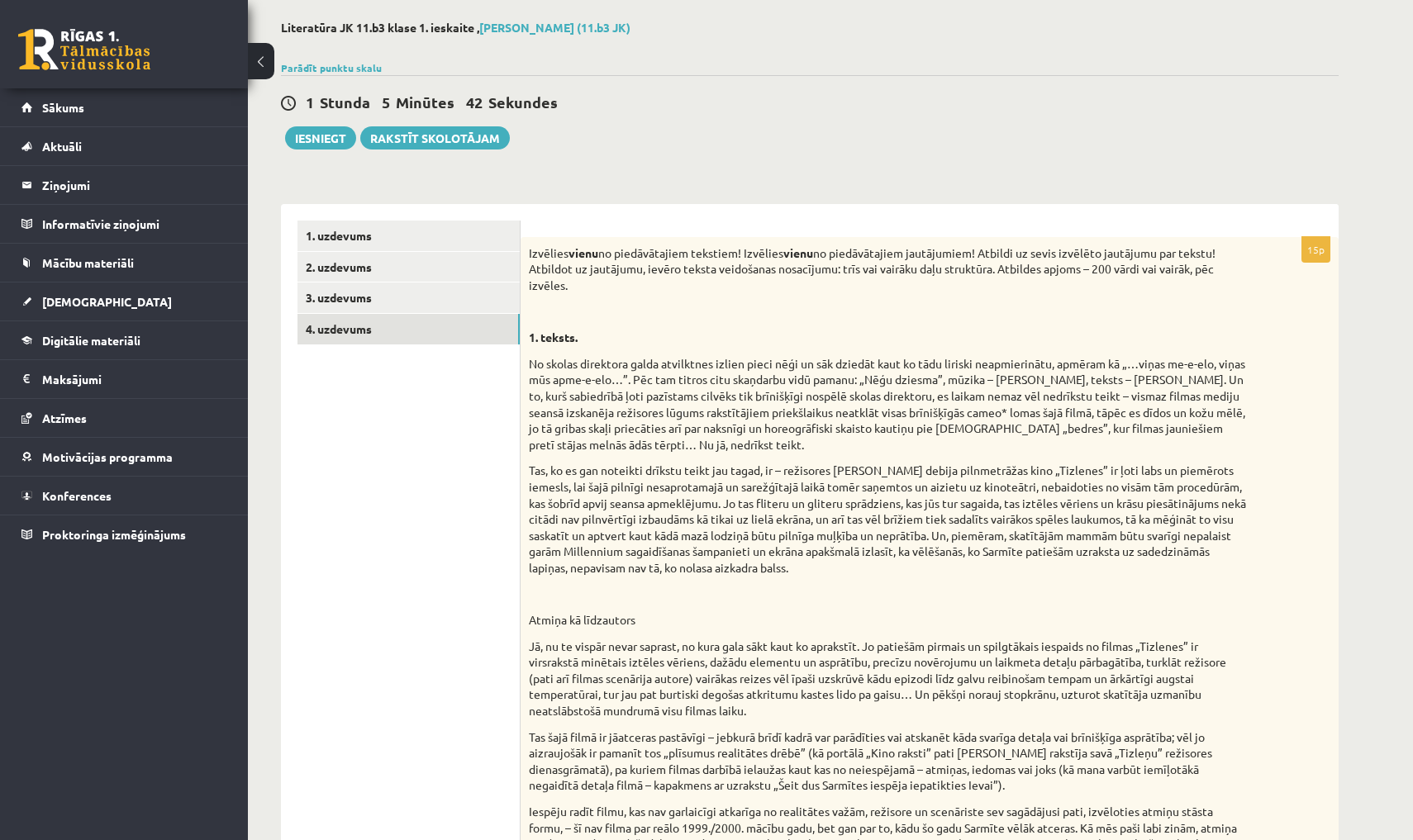
scroll to position [78, 0]
click at [444, 294] on link "3. uzdevums" at bounding box center [408, 296] width 222 height 31
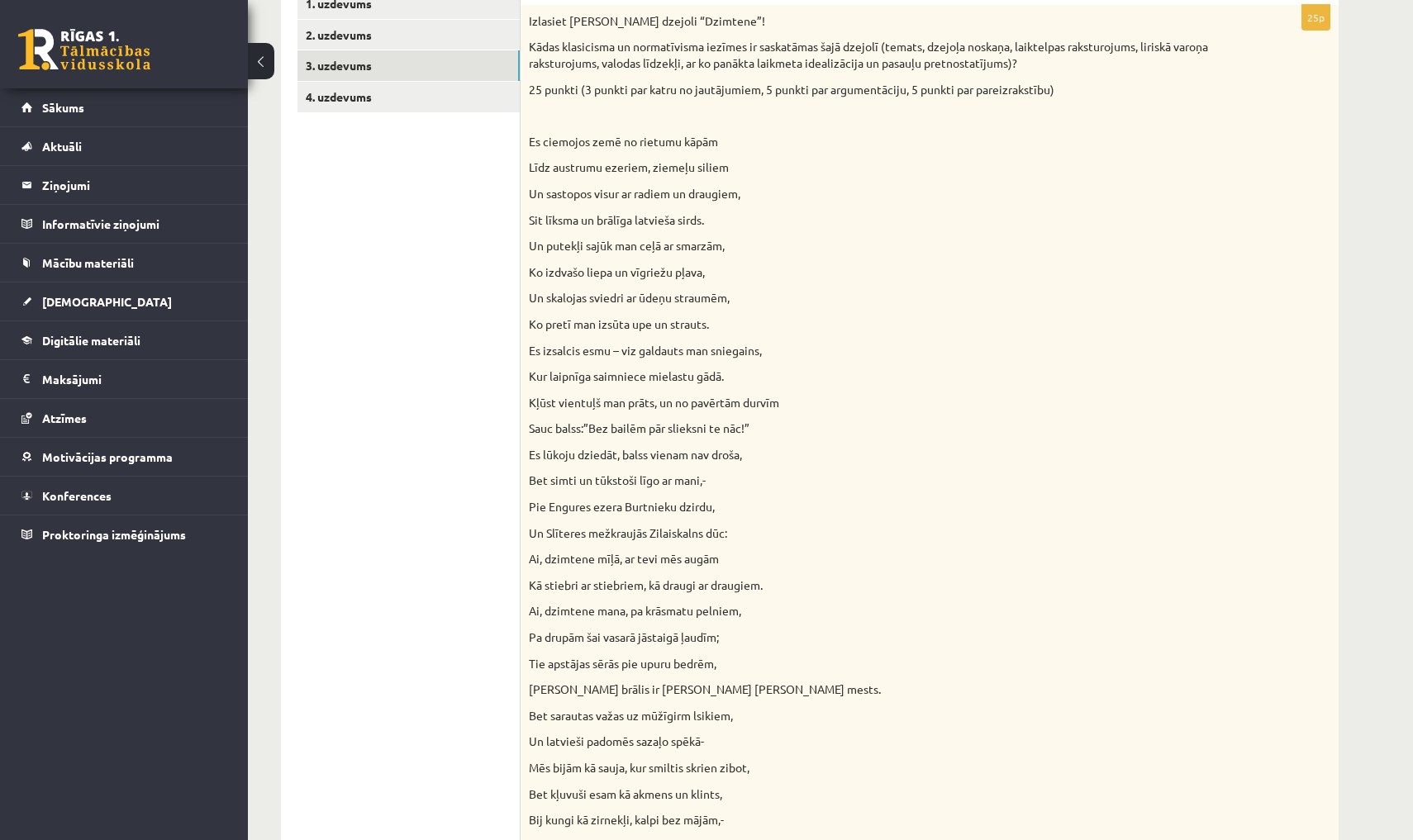
scroll to position [309, 0]
click at [373, 96] on link "4. uzdevums" at bounding box center [408, 96] width 222 height 31
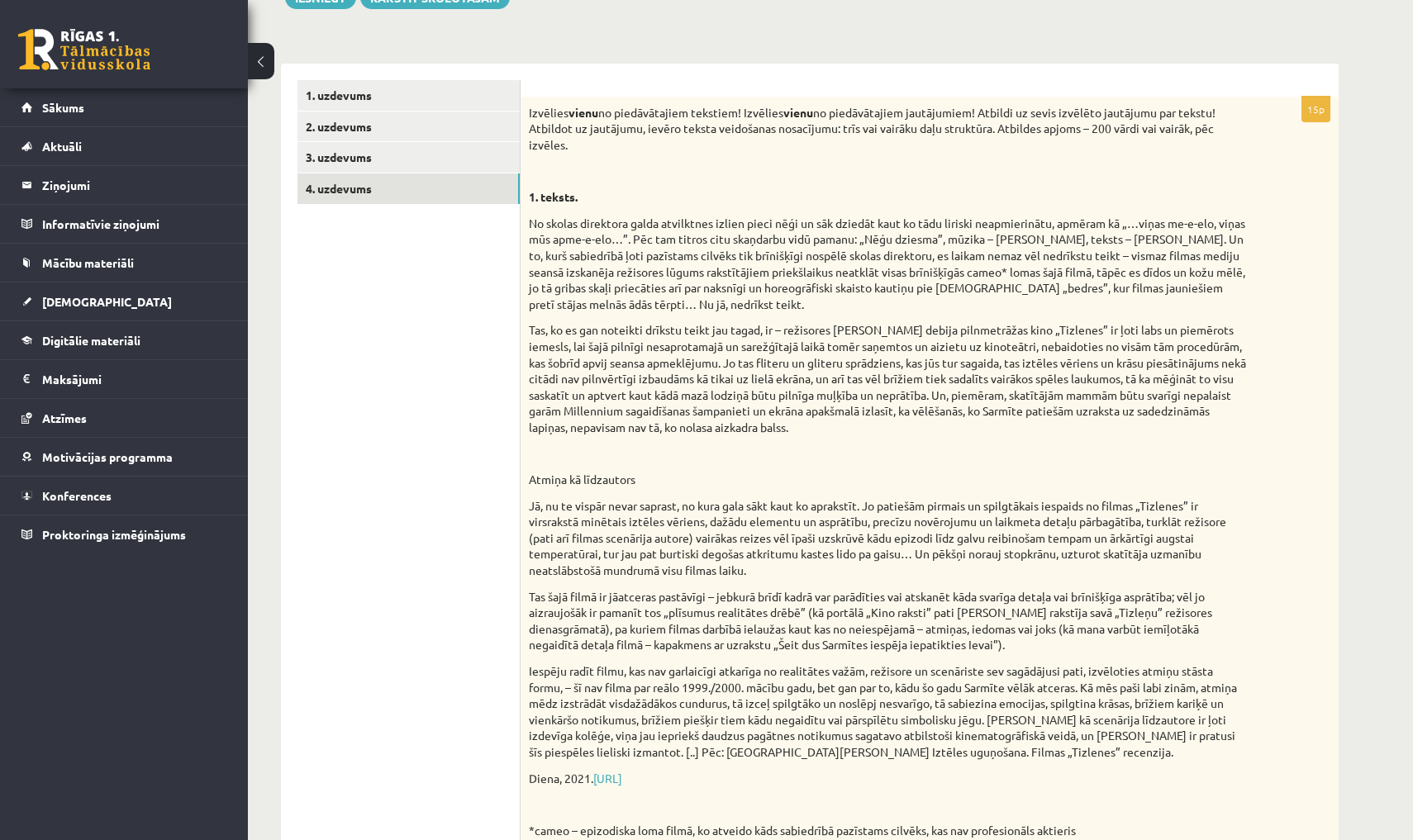
scroll to position [212, 0]
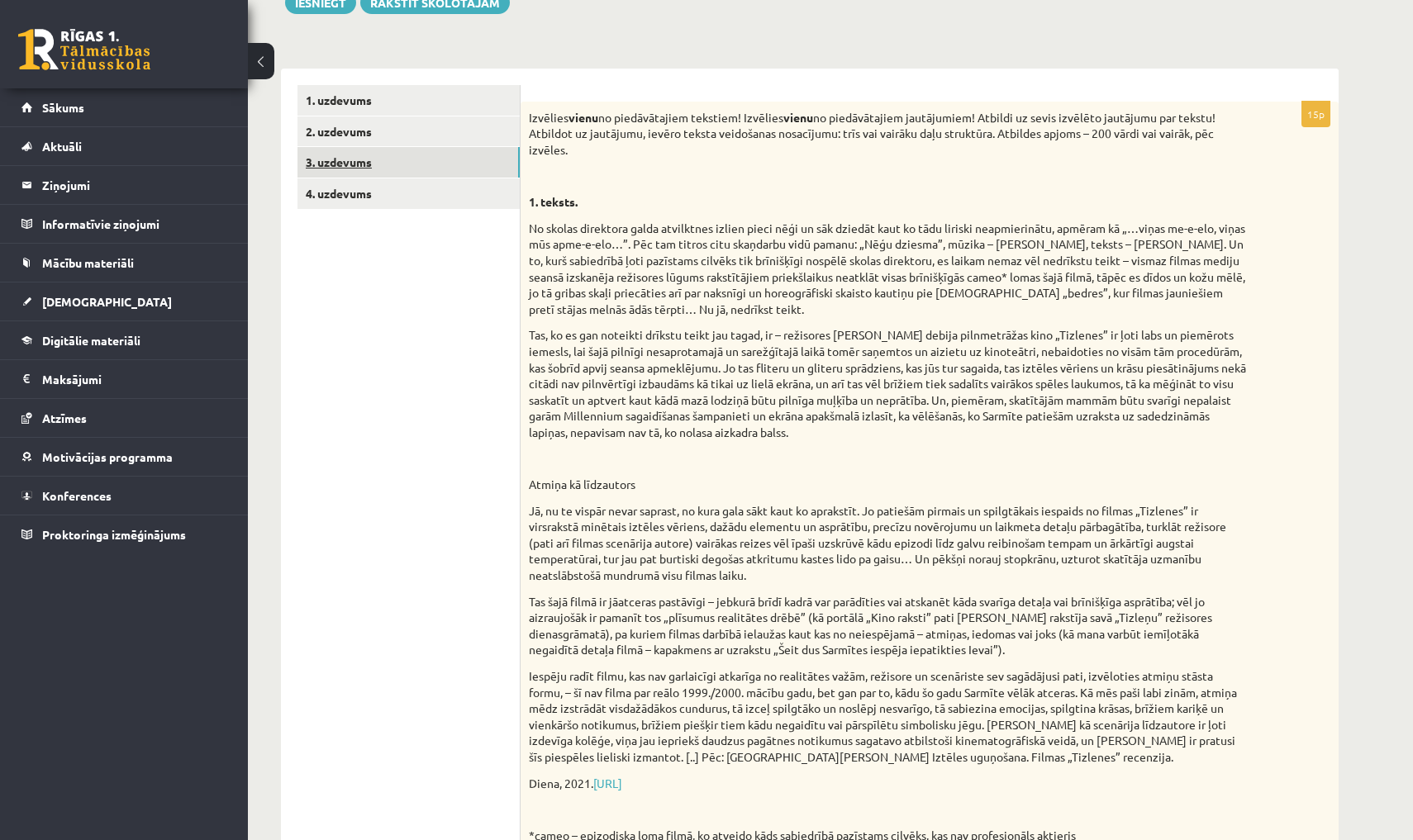
click at [486, 153] on link "3. uzdevums" at bounding box center [408, 162] width 222 height 31
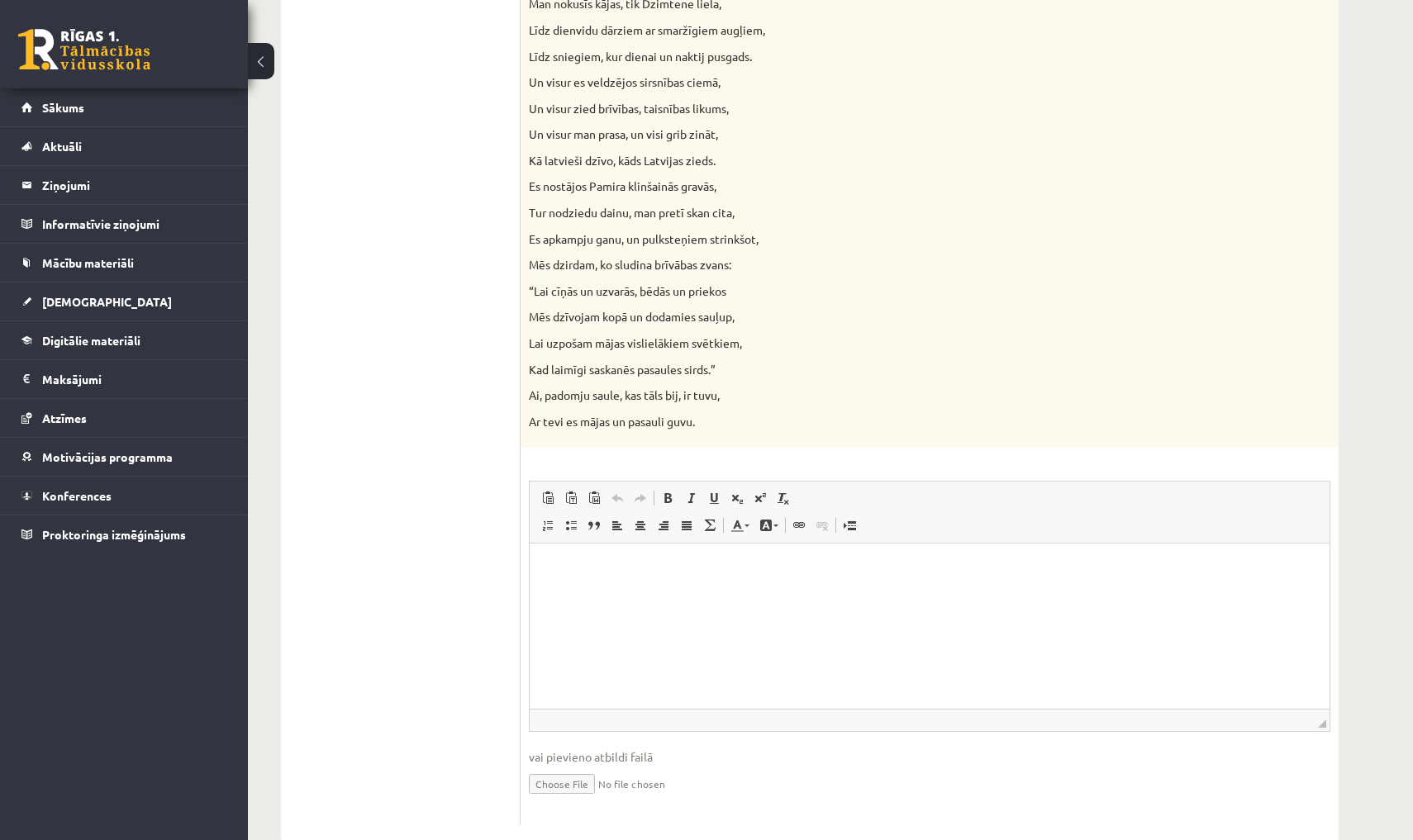
scroll to position [1439, 0]
click at [885, 570] on p "Editor, wiswyg-editor-user-answer-47024837205320" at bounding box center [929, 568] width 767 height 18
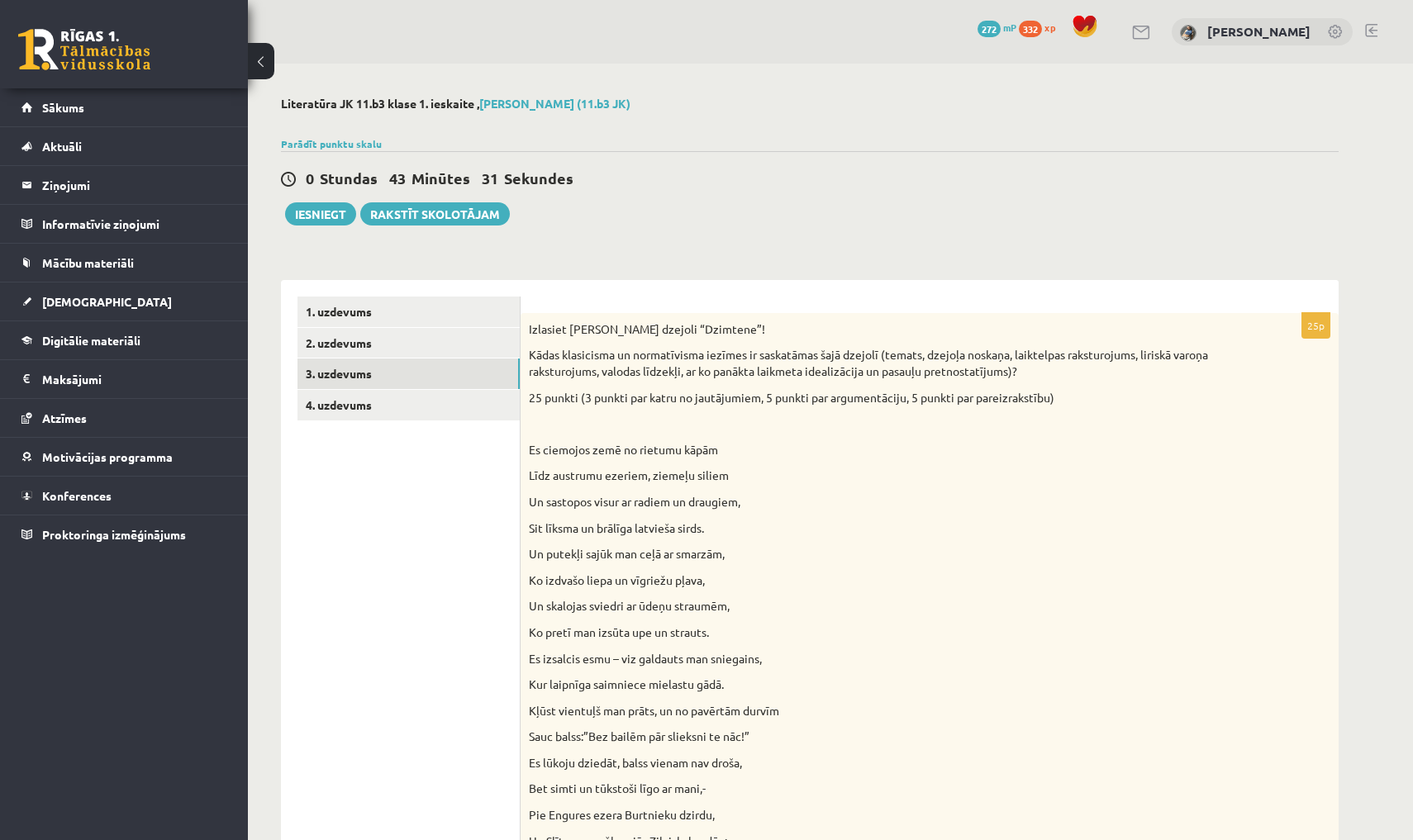
scroll to position [0, 0]
click at [500, 406] on link "4. uzdevums" at bounding box center [408, 405] width 222 height 31
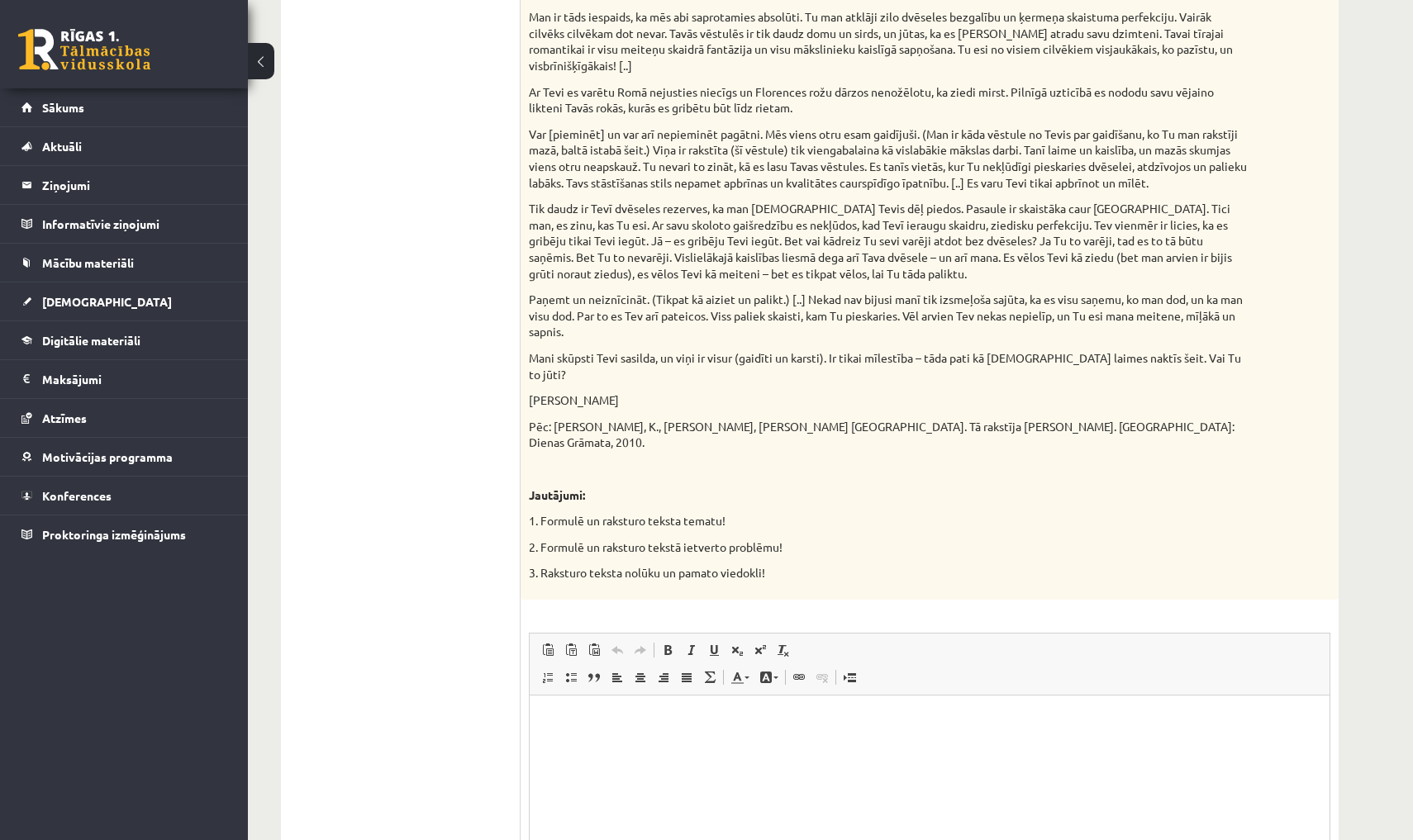
scroll to position [1286, 0]
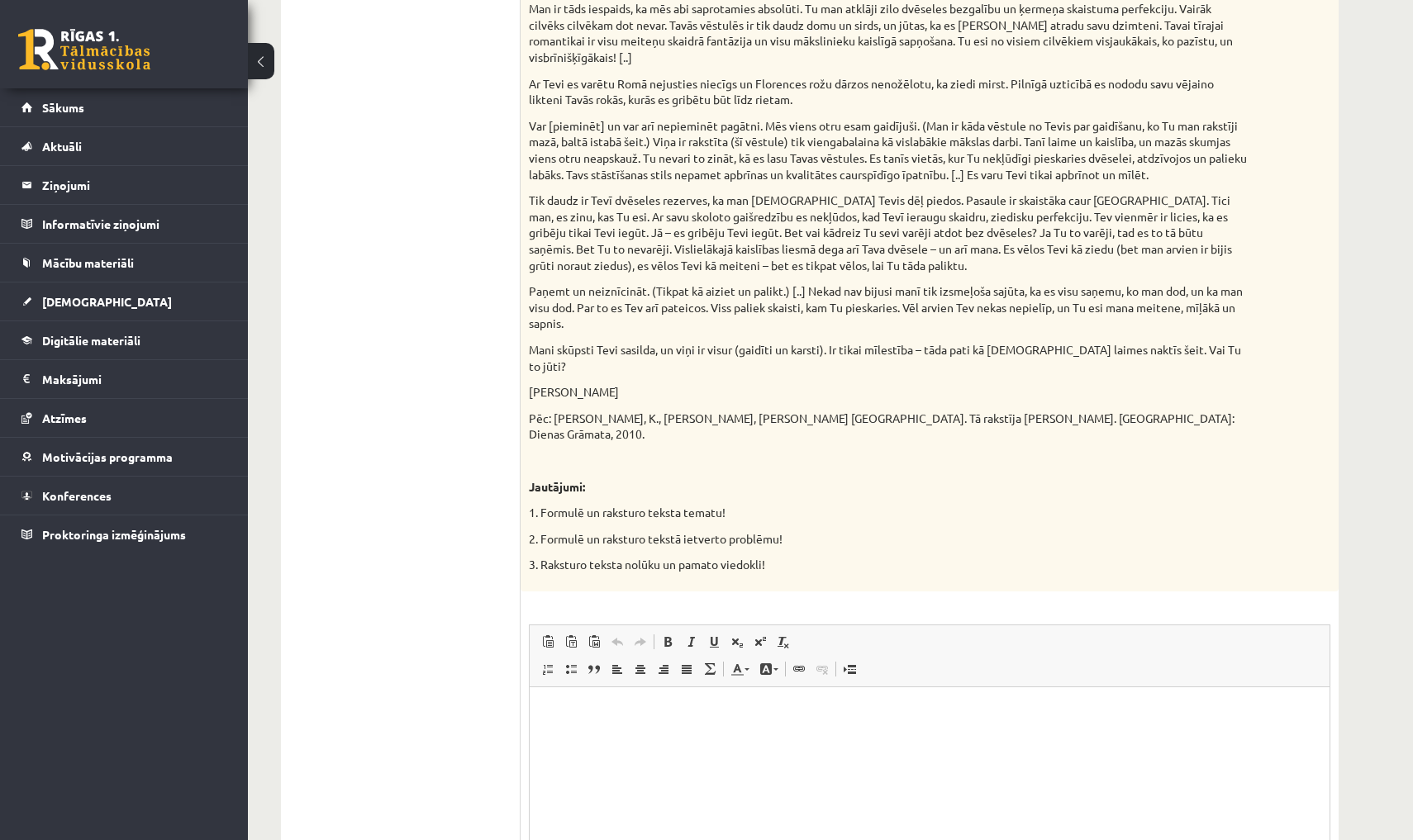
click at [614, 707] on p "Editor, wiswyg-editor-user-answer-47024774802220" at bounding box center [929, 711] width 767 height 18
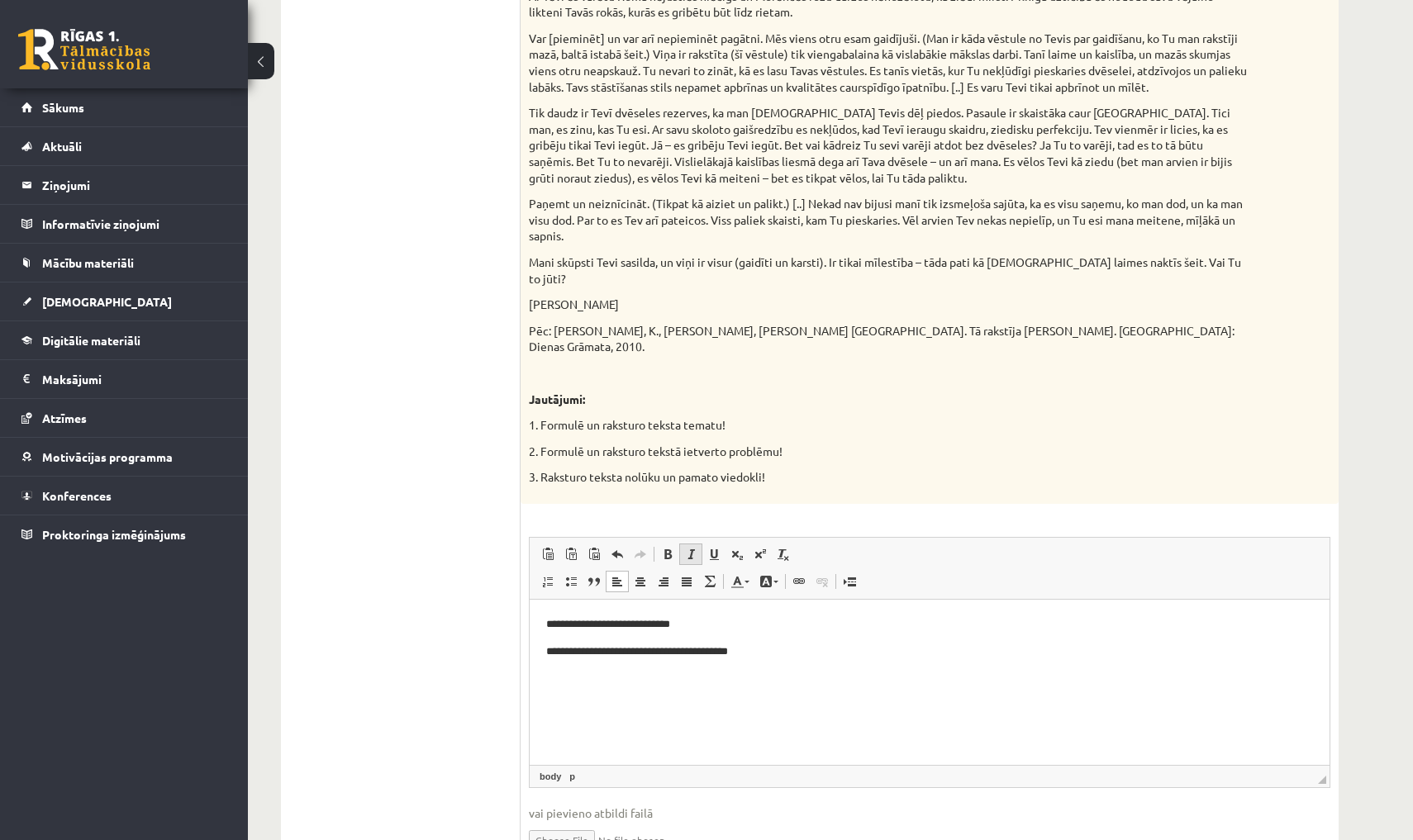
scroll to position [1382, 0]
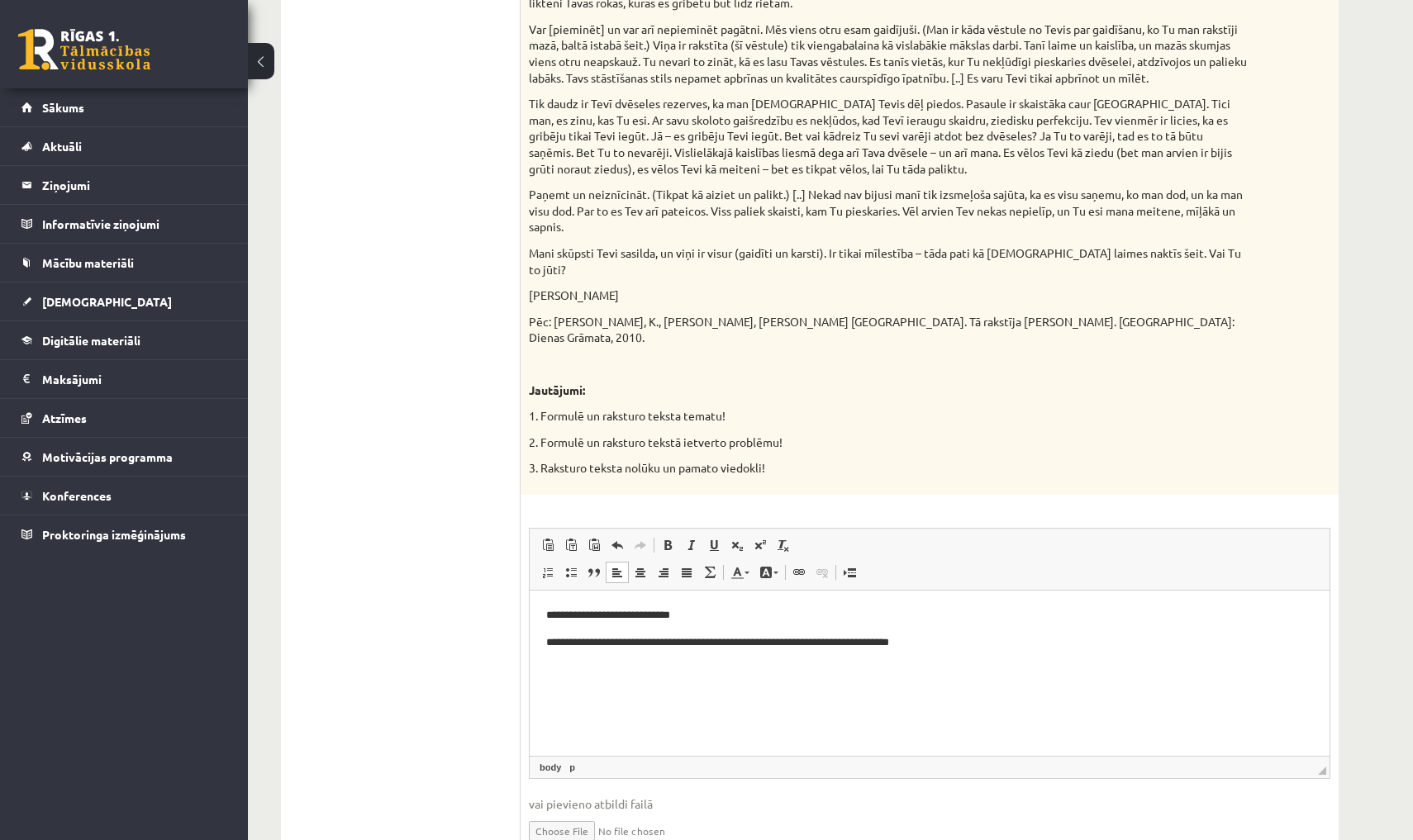
click at [633, 643] on p "**********" at bounding box center [929, 642] width 767 height 17
click at [1036, 640] on p "**********" at bounding box center [929, 642] width 767 height 17
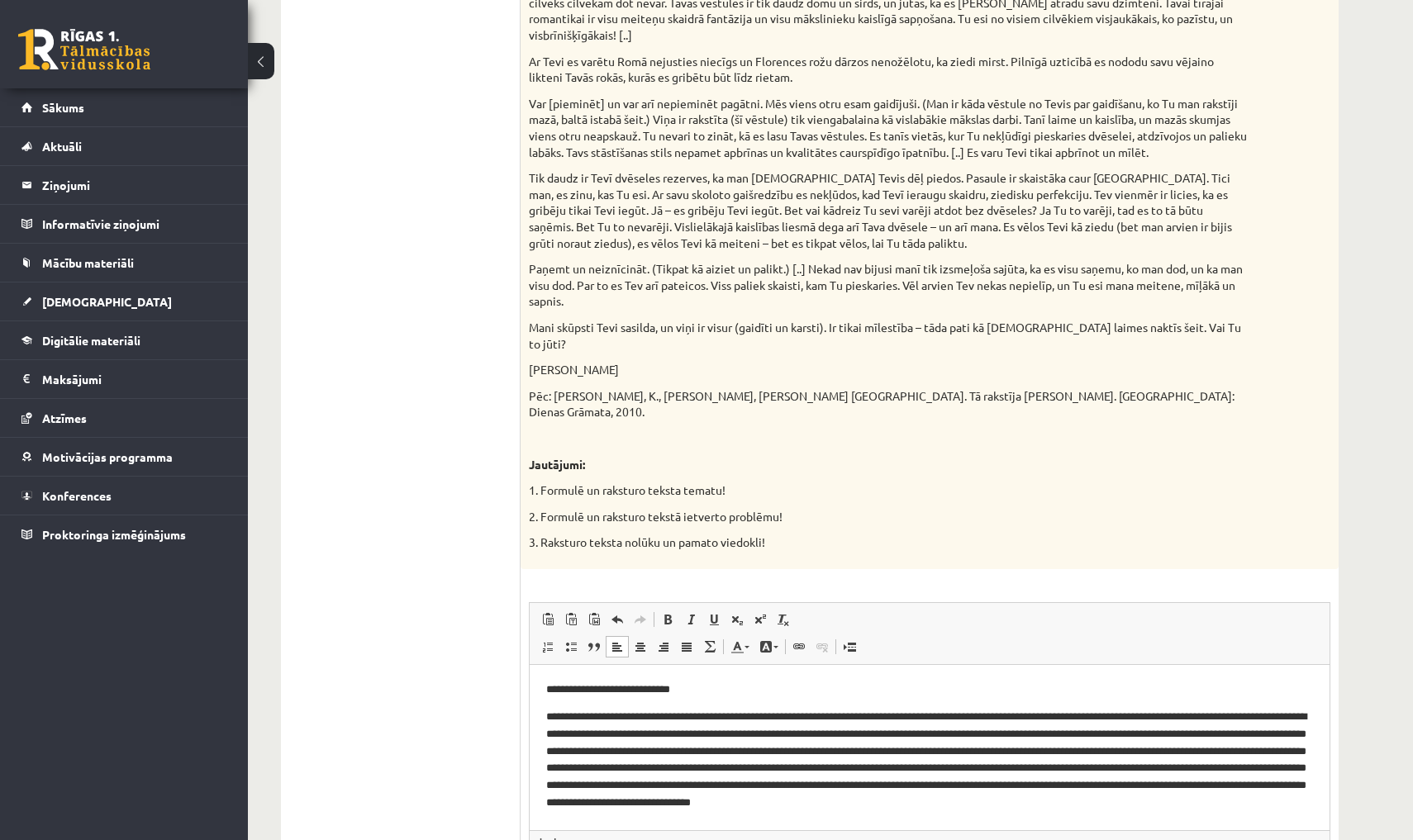
scroll to position [1309, 0]
click at [1218, 811] on p "Editor, wiswyg-editor-user-answer-47024774802220" at bounding box center [929, 764] width 767 height 116
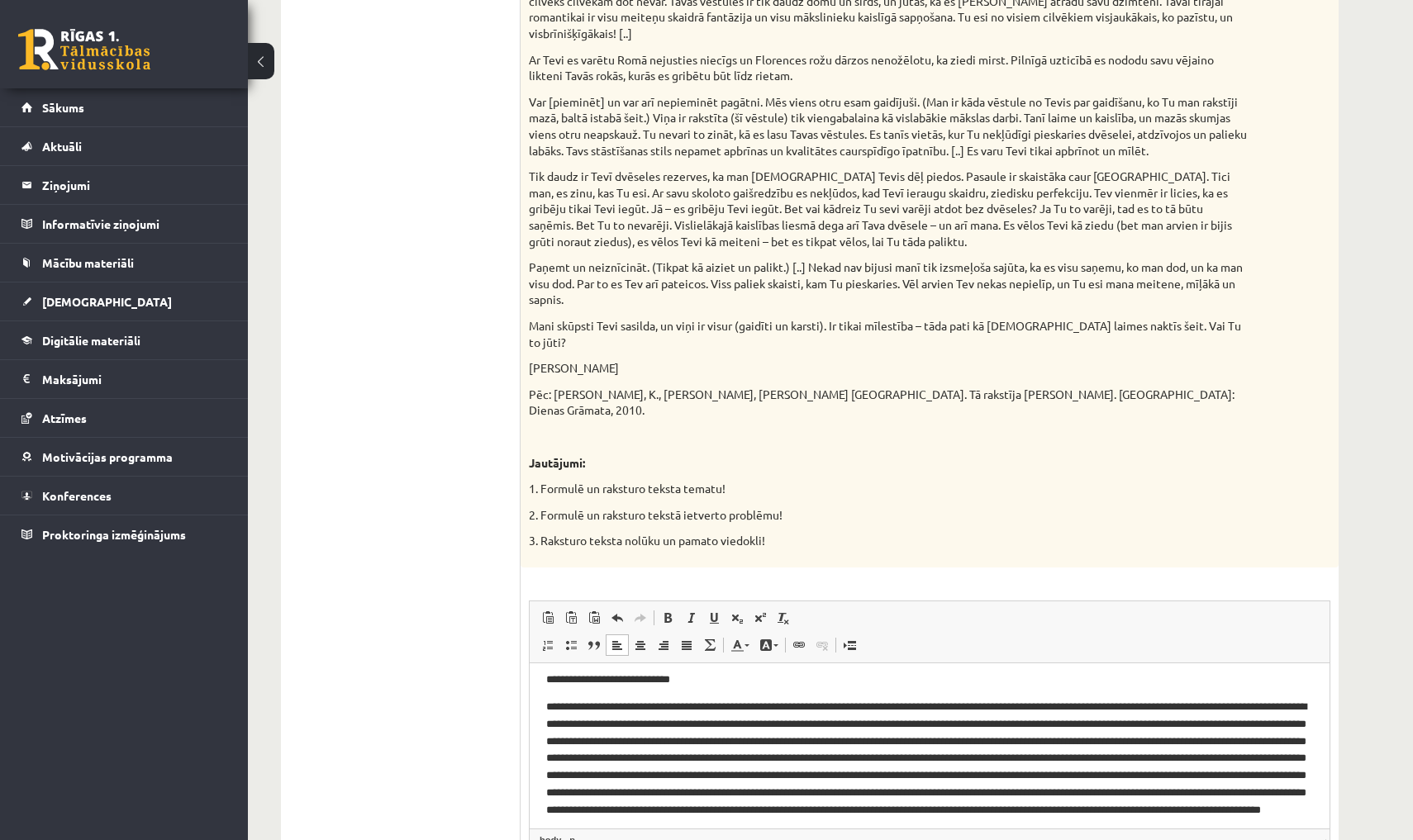
scroll to position [43, 0]
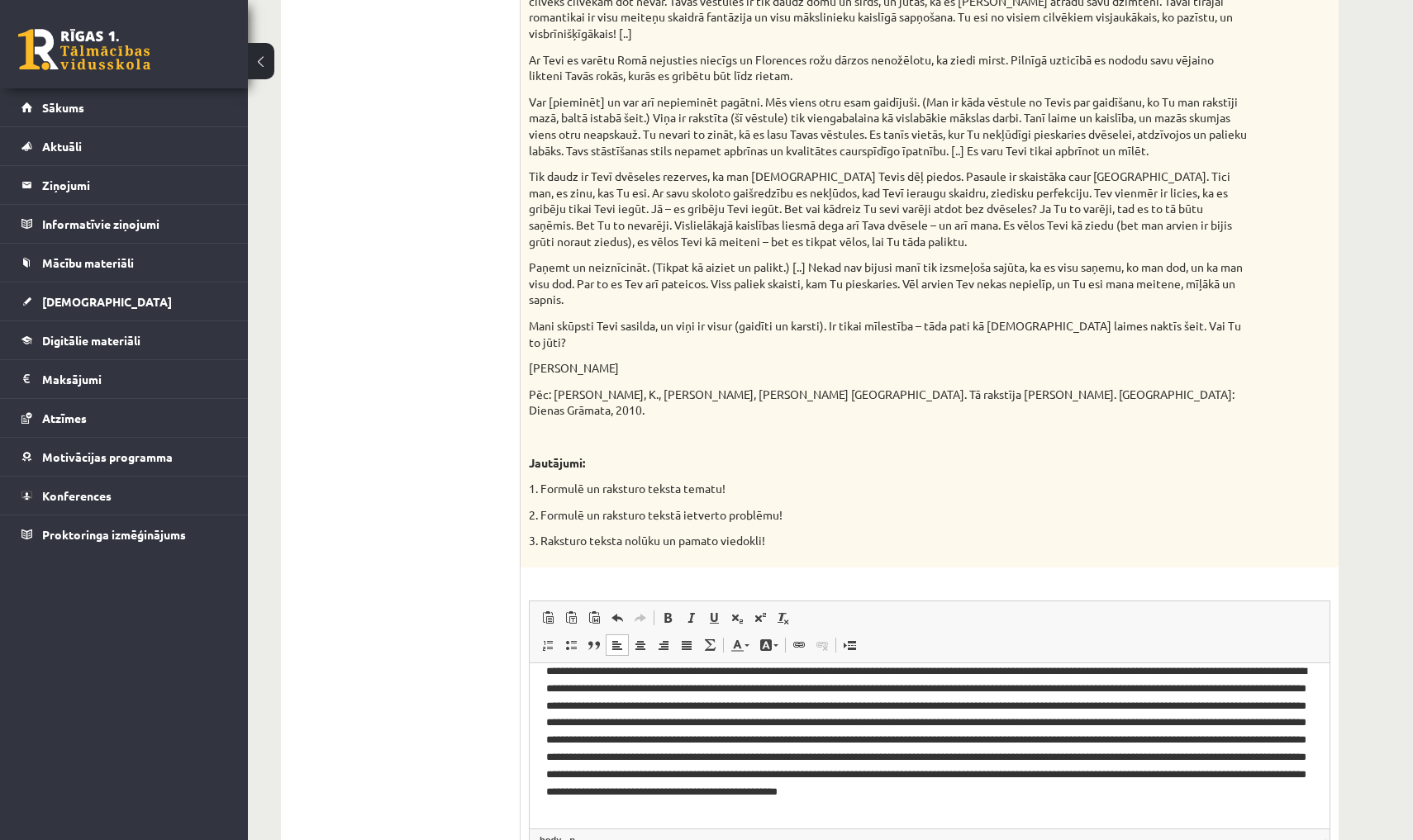
click at [1182, 813] on html "**********" at bounding box center [929, 723] width 799 height 209
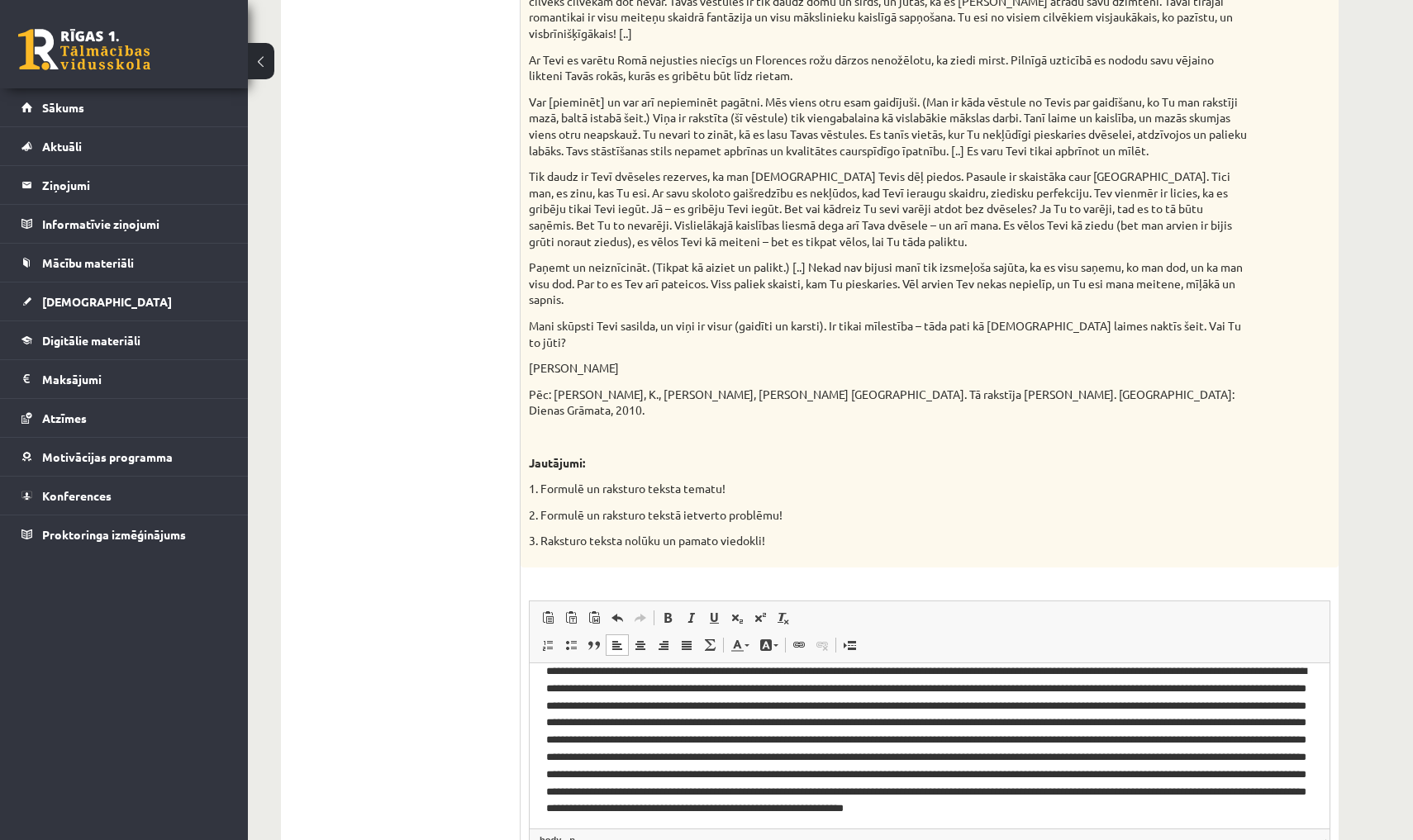
click at [916, 816] on p "Editor, wiswyg-editor-user-answer-47024774802220" at bounding box center [929, 745] width 767 height 166
click at [1101, 809] on p "Editor, wiswyg-editor-user-answer-47024774802220" at bounding box center [929, 745] width 767 height 166
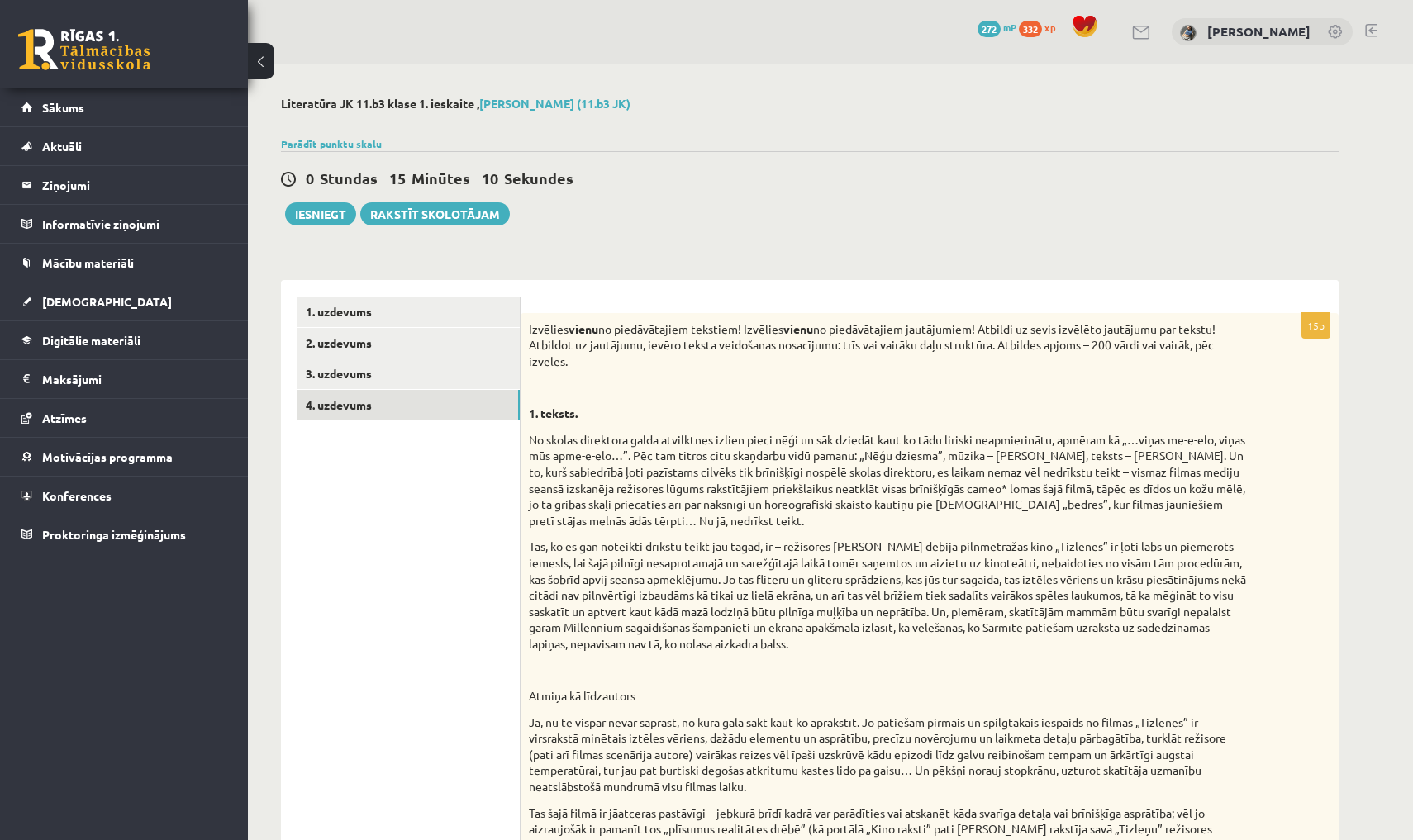
scroll to position [0, 0]
click at [513, 375] on link "3. uzdevums" at bounding box center [408, 374] width 222 height 31
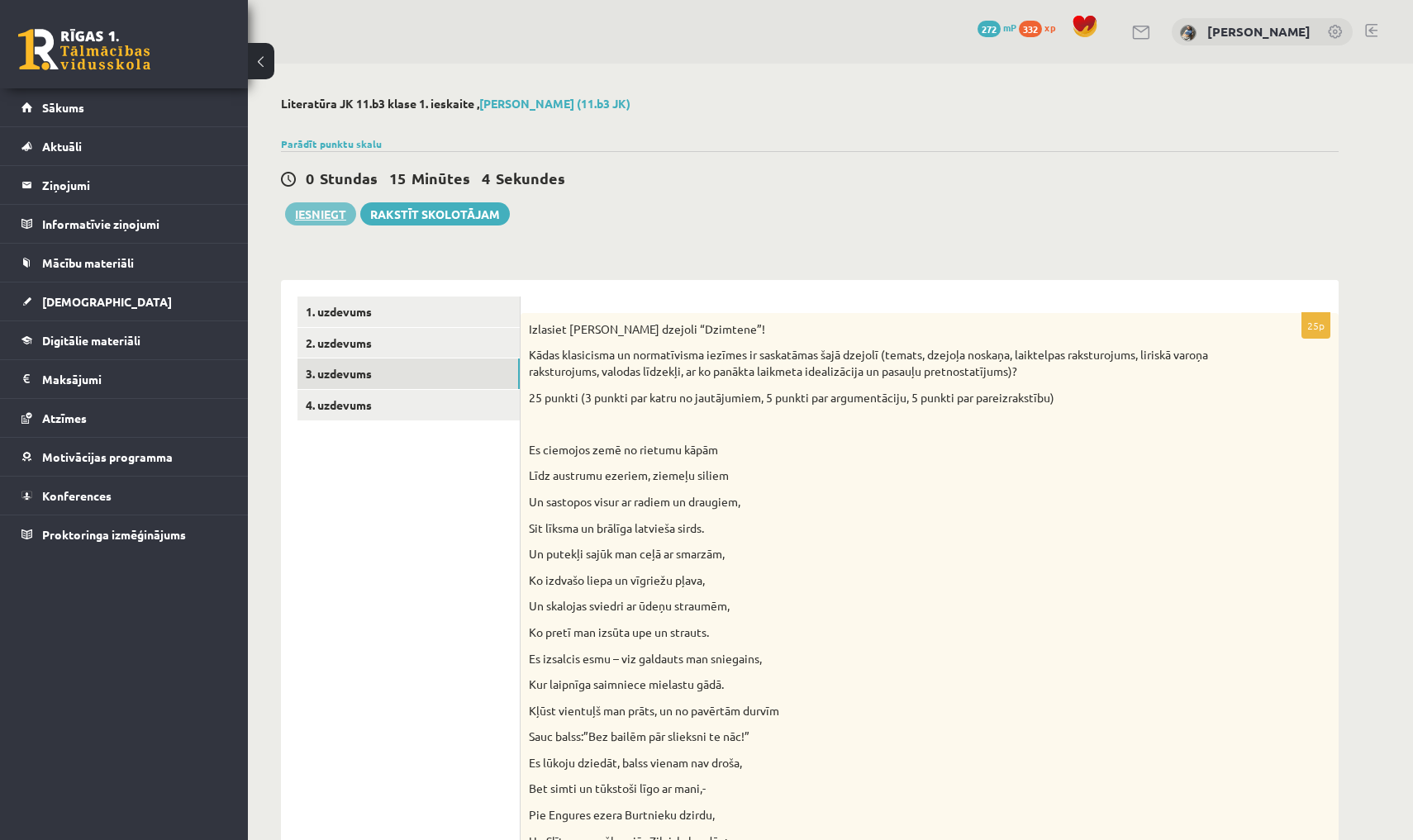
click at [334, 220] on button "Iesniegt" at bounding box center [320, 214] width 71 height 23
